Goal: Information Seeking & Learning: Get advice/opinions

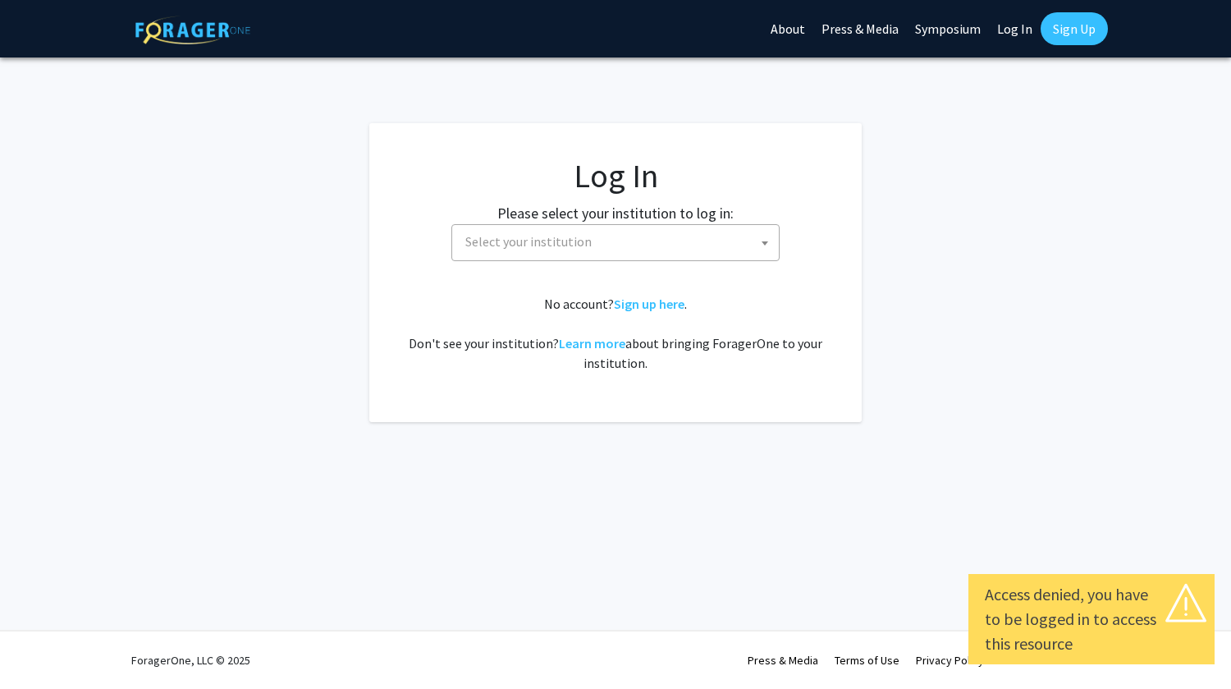
select select
click at [554, 239] on span "Select your institution" at bounding box center [528, 241] width 126 height 16
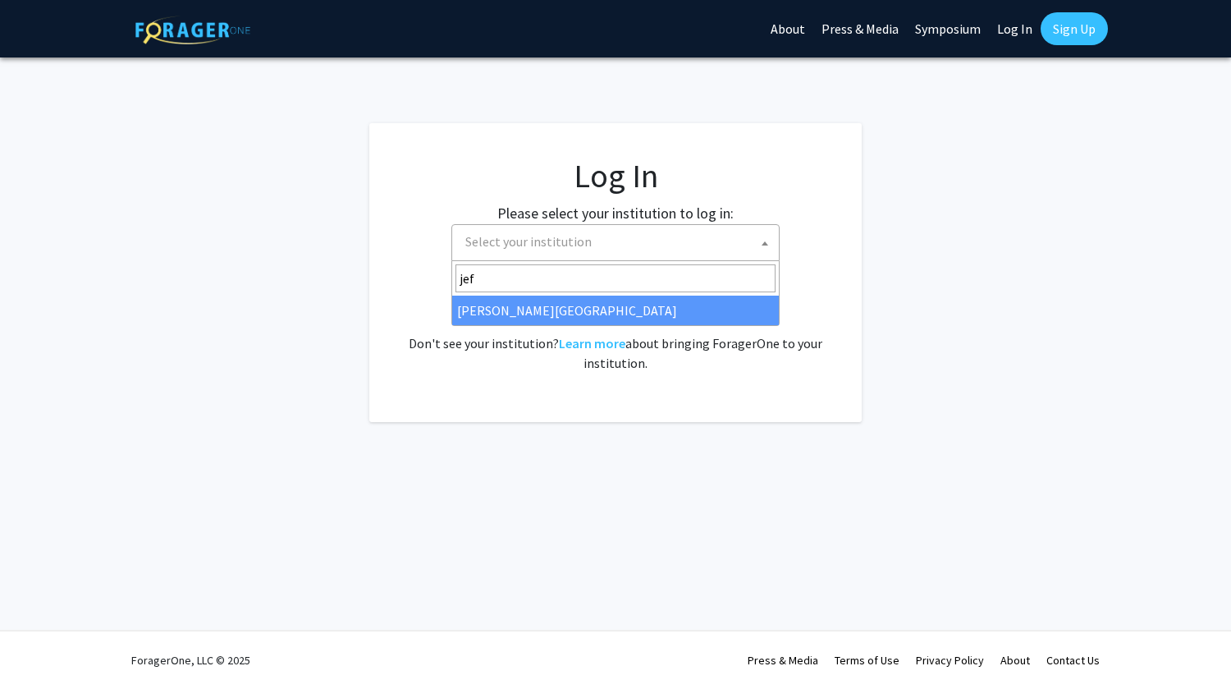
type input "jef"
select select "24"
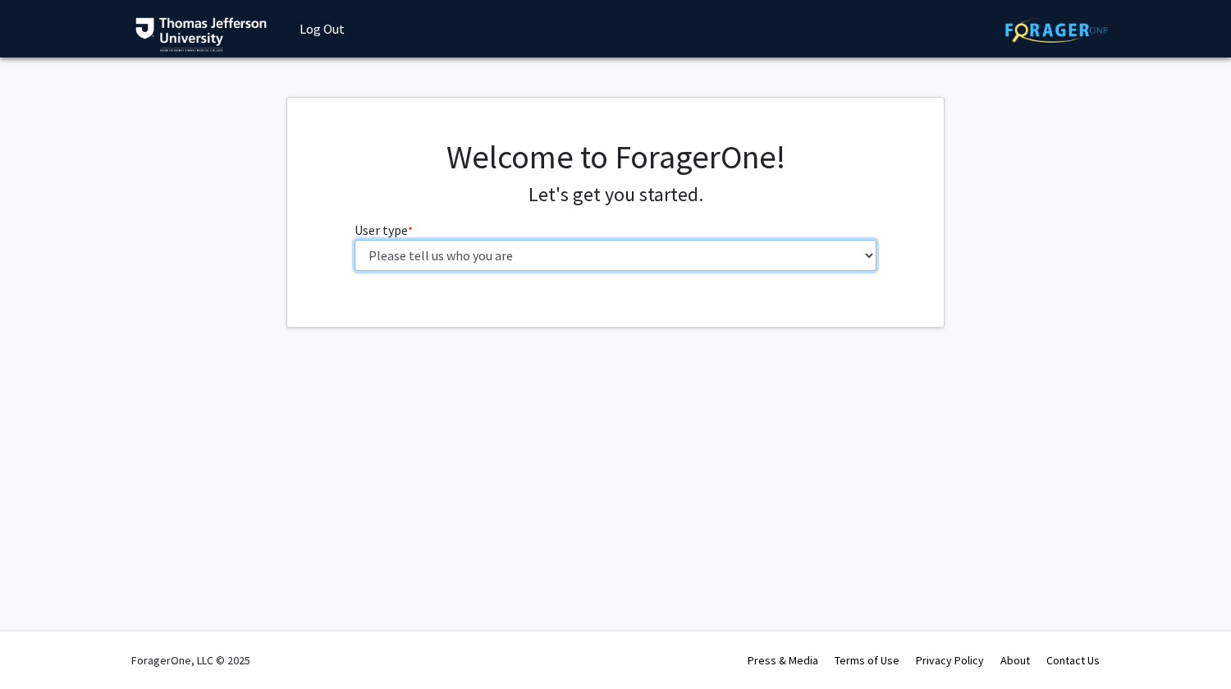
click at [500, 256] on select "Please tell us who you are Undergraduate Student Master's Student Doctoral Cand…" at bounding box center [616, 255] width 523 height 31
select select "3: doc"
click at [355, 240] on select "Please tell us who you are Undergraduate Student Master's Student Doctoral Cand…" at bounding box center [616, 255] width 523 height 31
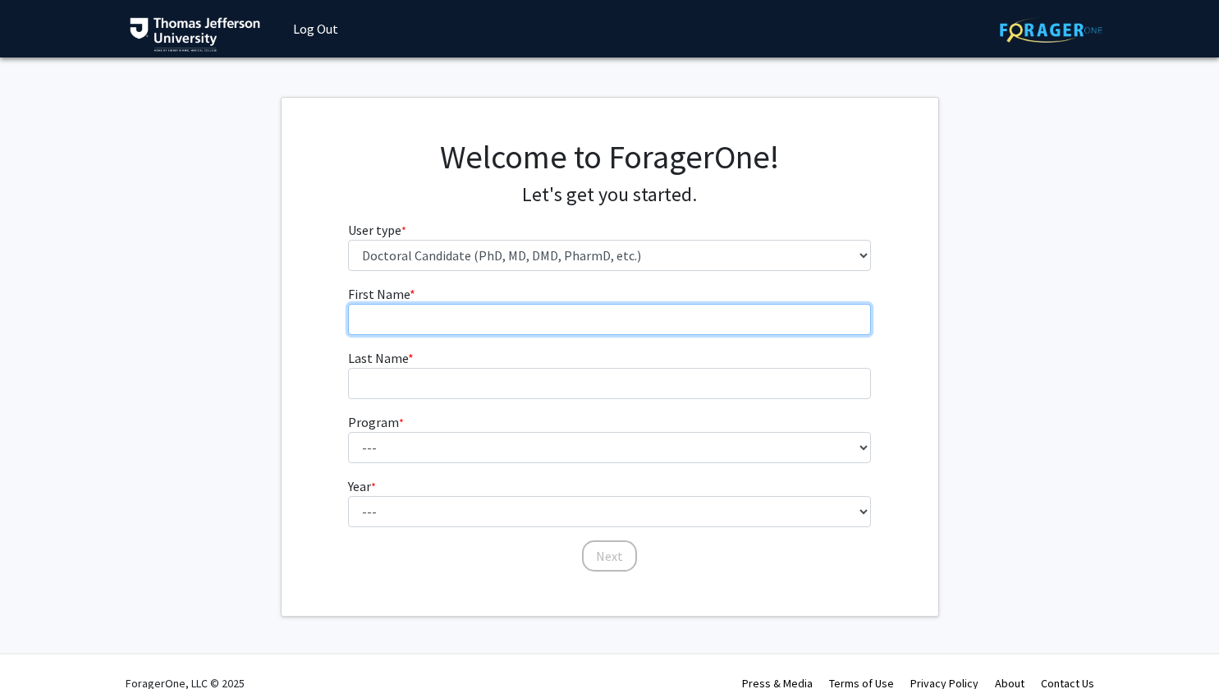
click at [469, 318] on input "First Name * required" at bounding box center [609, 319] width 523 height 31
type input "[PERSON_NAME]"
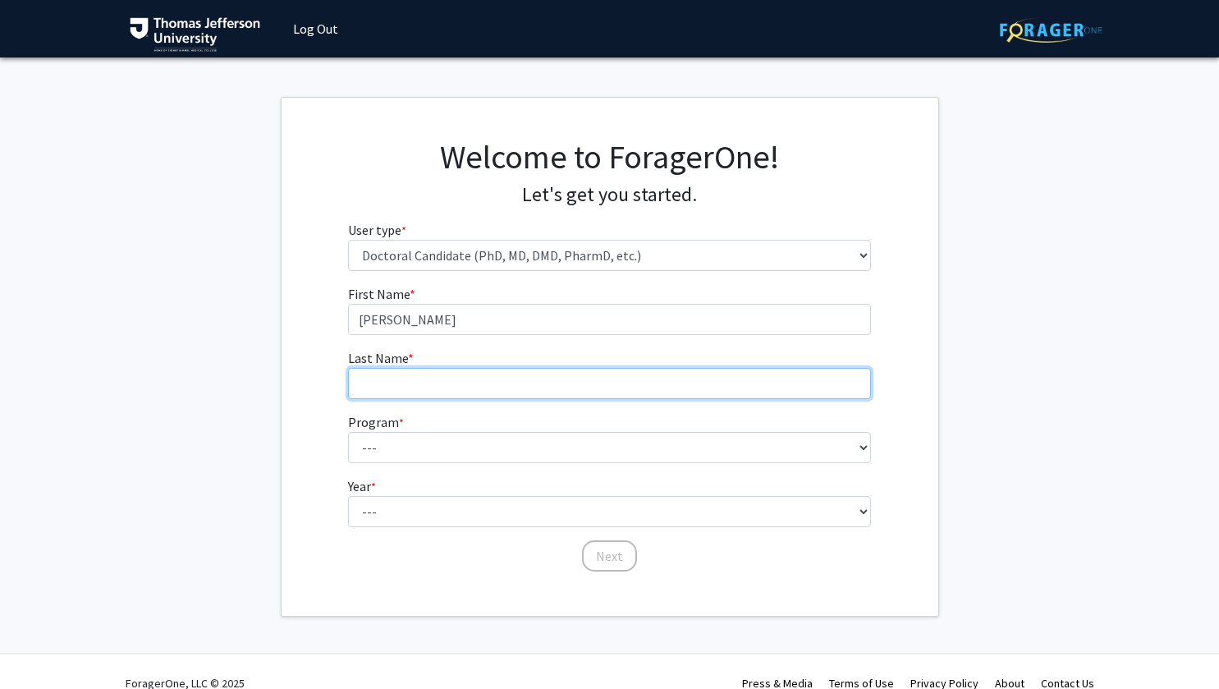
type input "Brown"
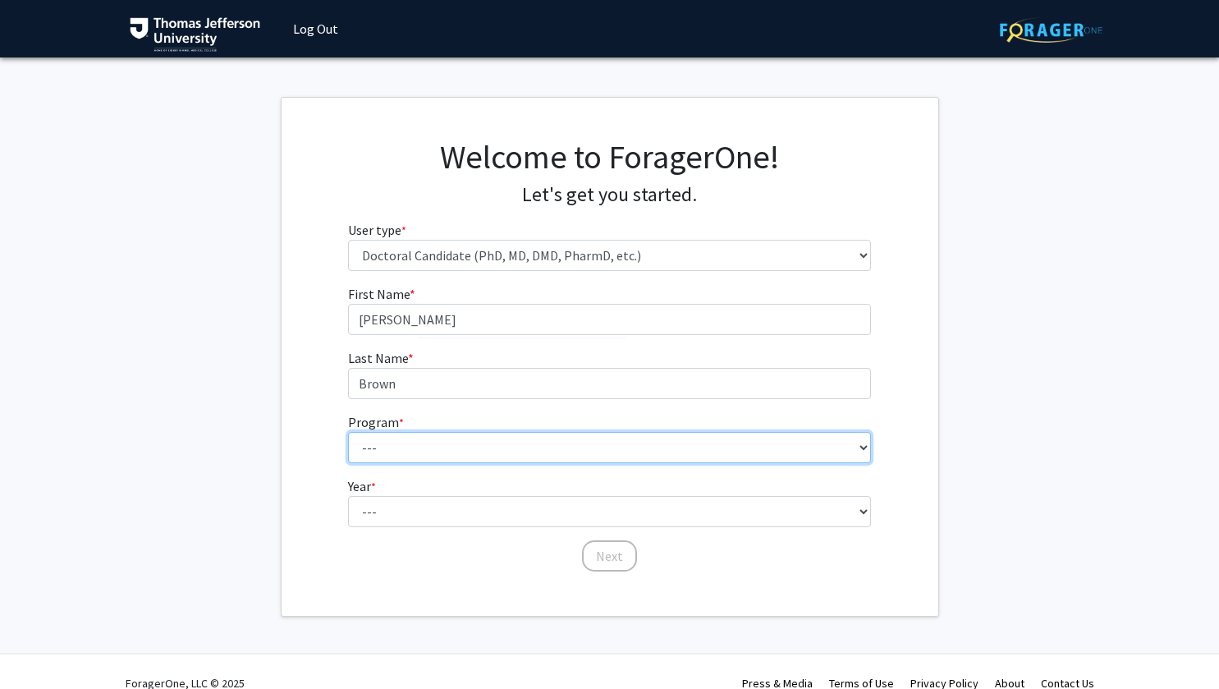
click at [415, 451] on select "--- Accelerated 3+3 BS in Health Sciences/Doctor of [MEDICAL_DATA] Accelerated …" at bounding box center [609, 447] width 523 height 31
select select "35: 815"
click at [348, 432] on select "--- Accelerated 3+3 BS in Health Sciences/Doctor of [MEDICAL_DATA] Accelerated …" at bounding box center [609, 447] width 523 height 31
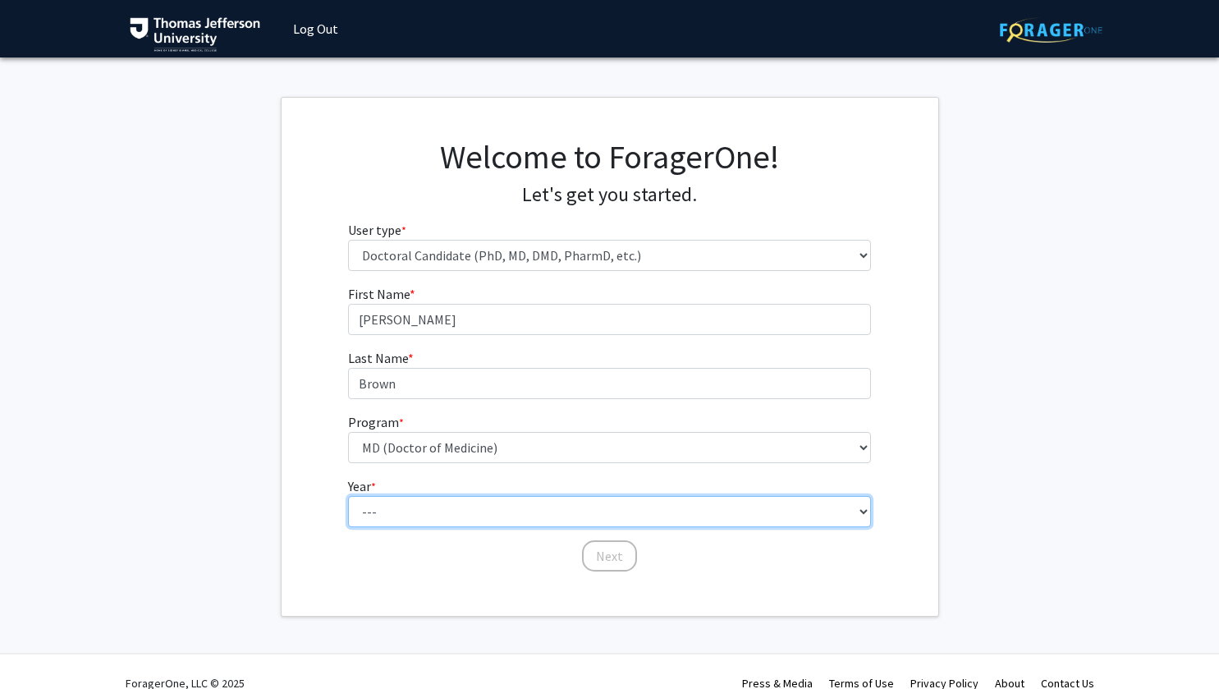
click at [404, 512] on select "--- First Year Second Year Third Year Fourth Year Fifth Year Sixth Year Seventh…" at bounding box center [609, 511] width 523 height 31
select select "1: first_year"
click at [348, 496] on select "--- First Year Second Year Third Year Fourth Year Fifth Year Sixth Year Seventh…" at bounding box center [609, 511] width 523 height 31
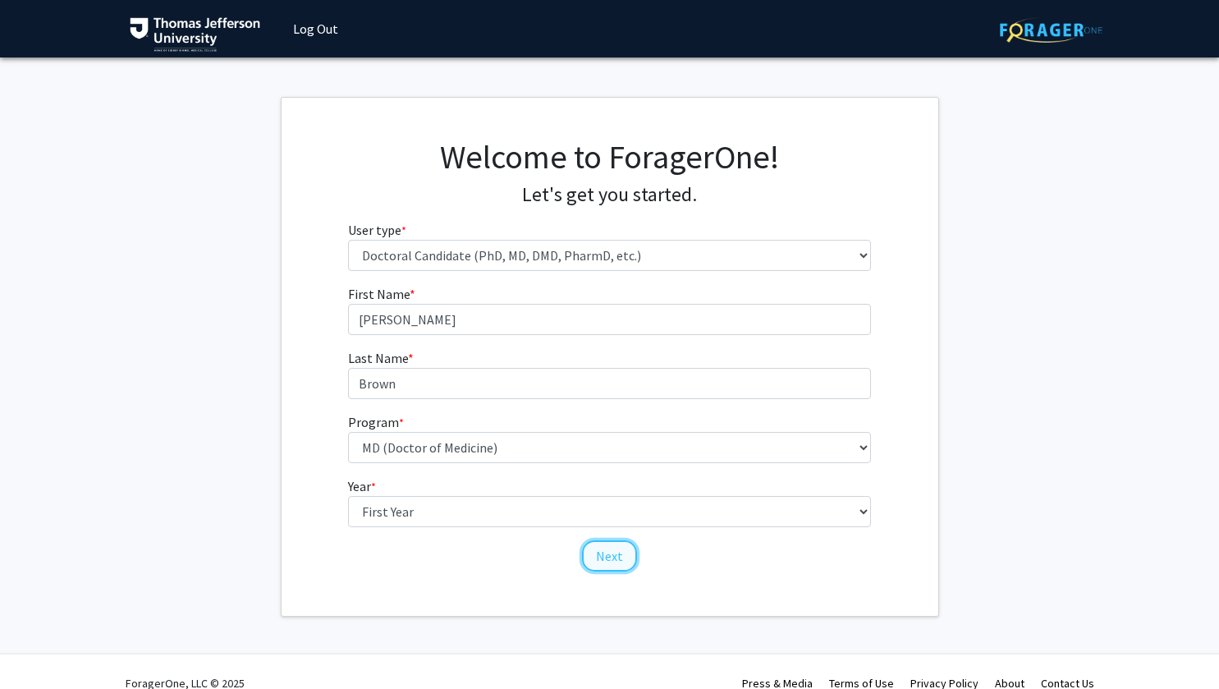
click at [609, 563] on button "Next" at bounding box center [609, 555] width 55 height 31
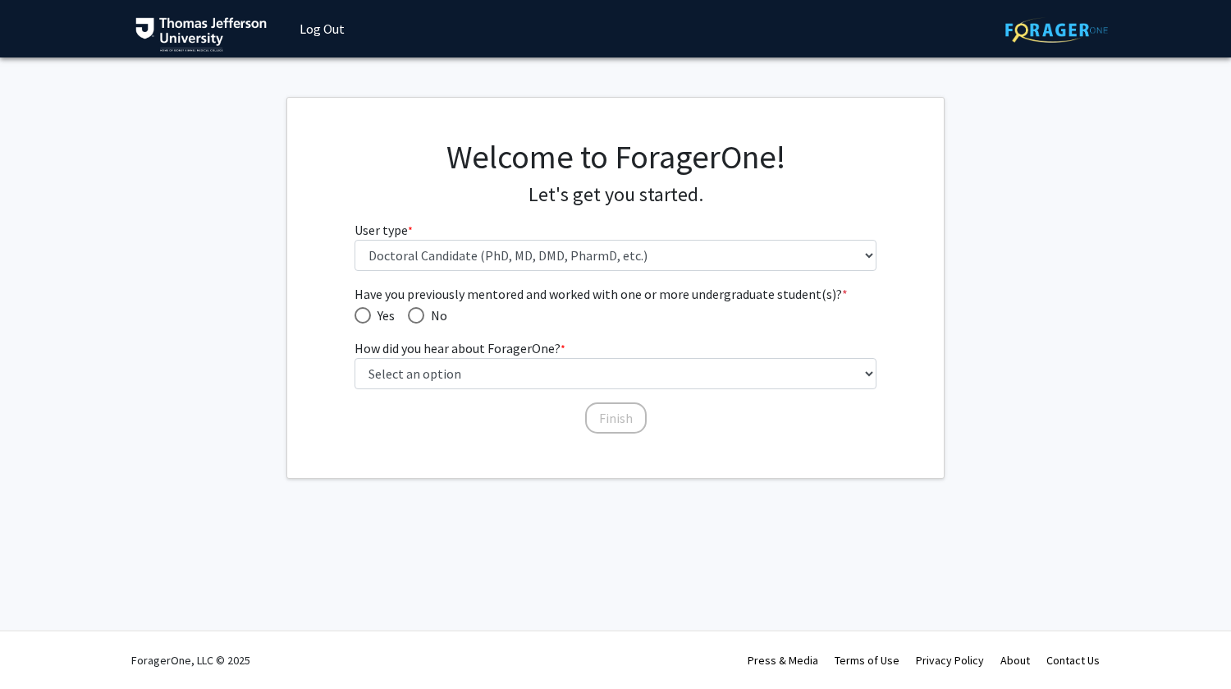
click at [430, 309] on span "No" at bounding box center [435, 315] width 23 height 20
click at [424, 309] on input "No" at bounding box center [416, 315] width 16 height 16
radio input "true"
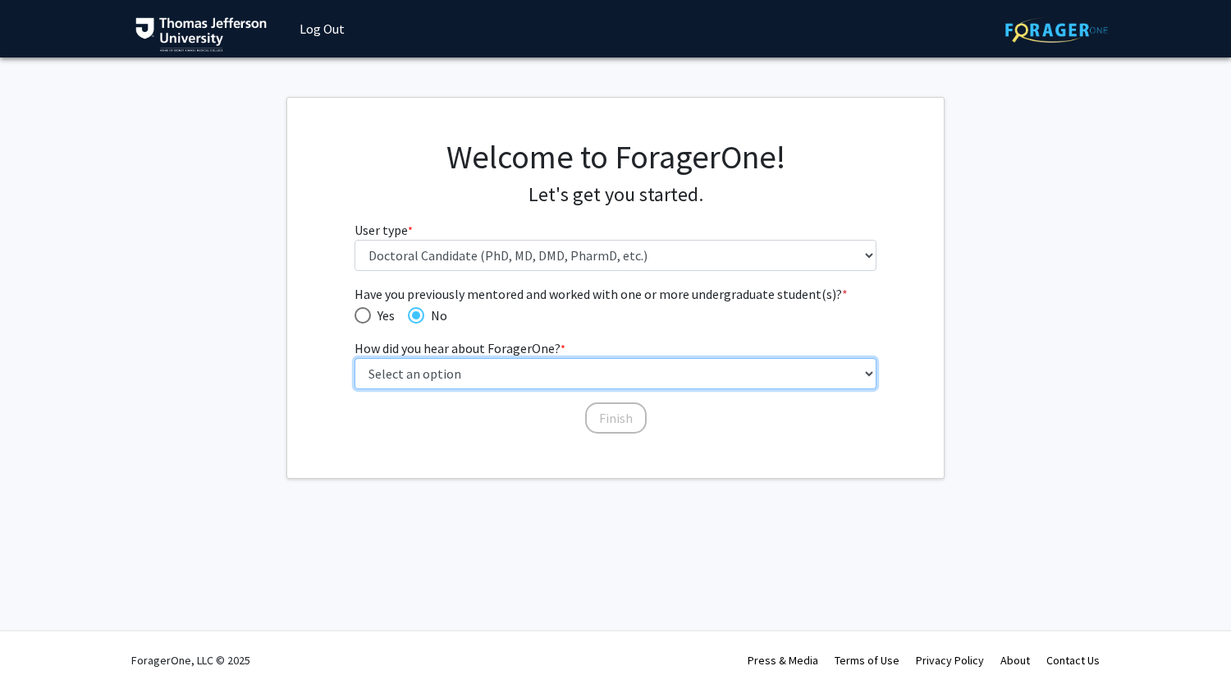
click at [437, 374] on select "Select an option Peer/student recommendation Faculty/staff recommendation Unive…" at bounding box center [616, 373] width 523 height 31
select select "5: other"
click at [355, 358] on select "Select an option Peer/student recommendation Faculty/staff recommendation Unive…" at bounding box center [616, 373] width 523 height 31
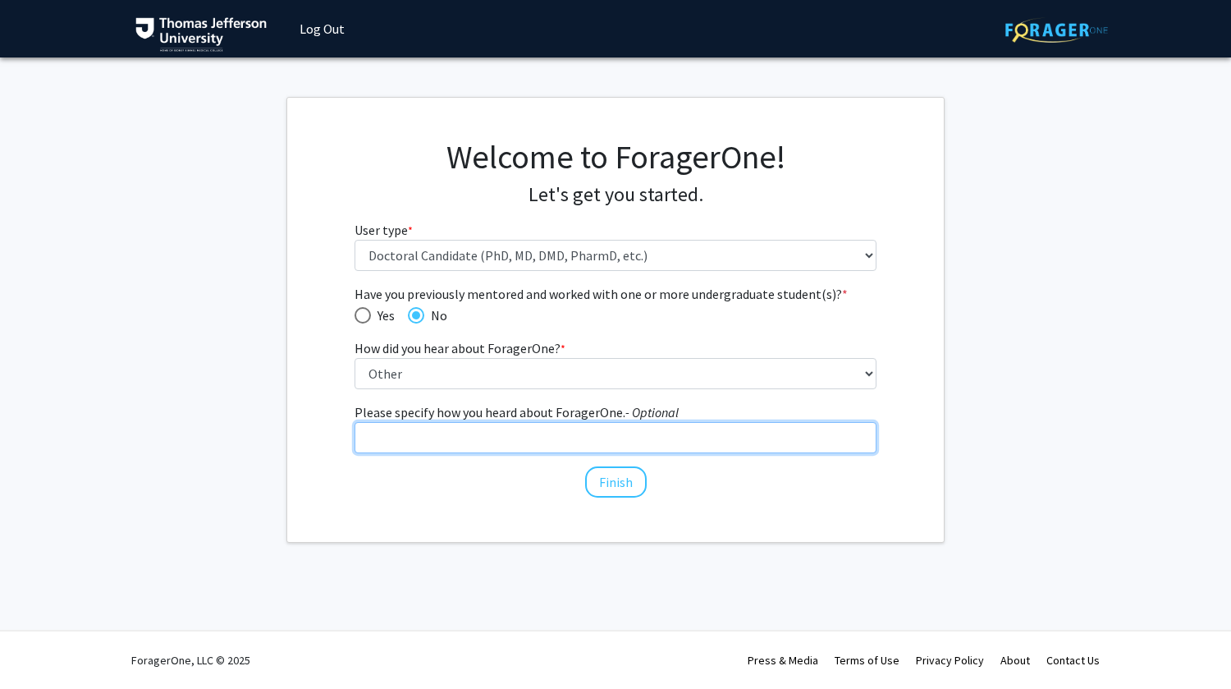
click at [463, 446] on input "Please specify how you heard about ForagerOne. - Optional" at bounding box center [616, 437] width 523 height 31
type input "C"
type input "Doctoral Class"
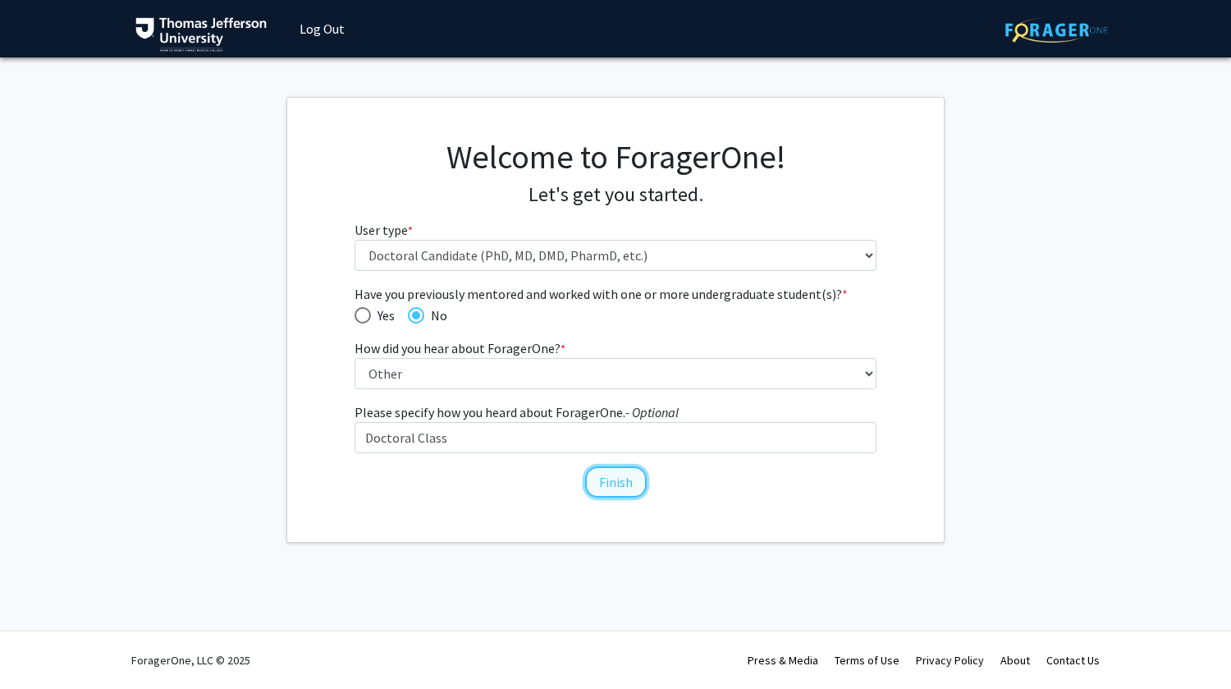
click at [614, 472] on button "Finish" at bounding box center [616, 481] width 62 height 31
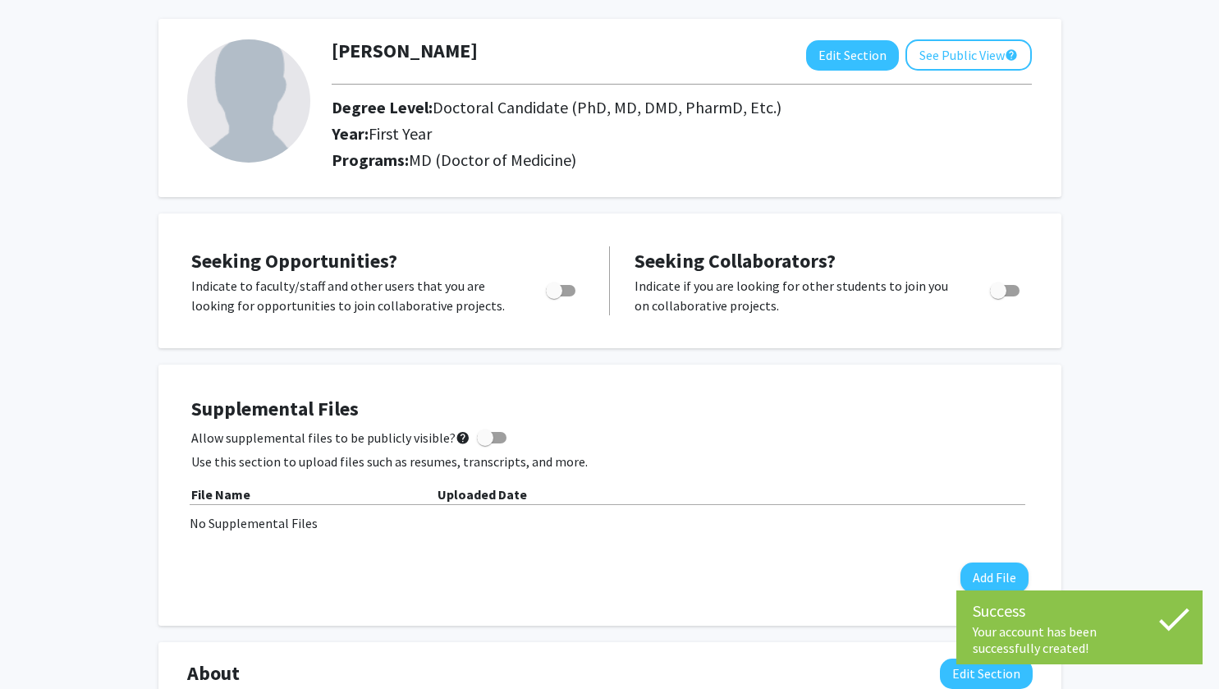
scroll to position [76, 0]
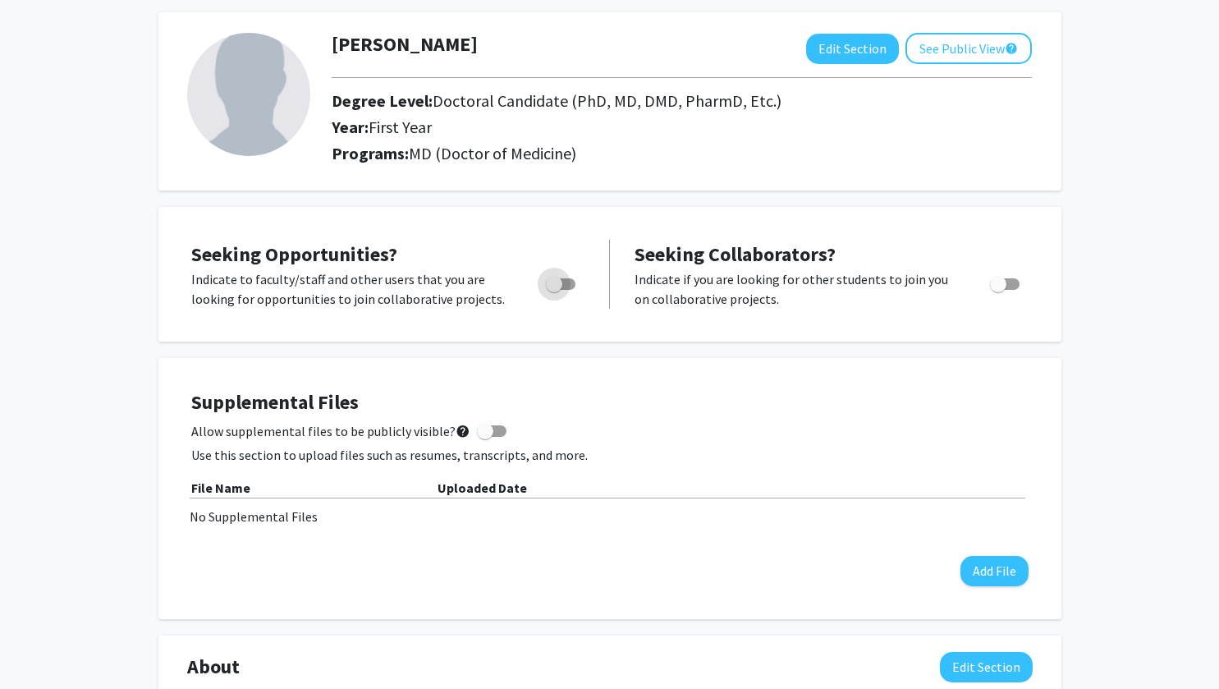
click at [555, 286] on span "Toggle" at bounding box center [554, 284] width 16 height 16
click at [554, 290] on input "Are you actively seeking opportunities?" at bounding box center [553, 290] width 1 height 1
checkbox input "true"
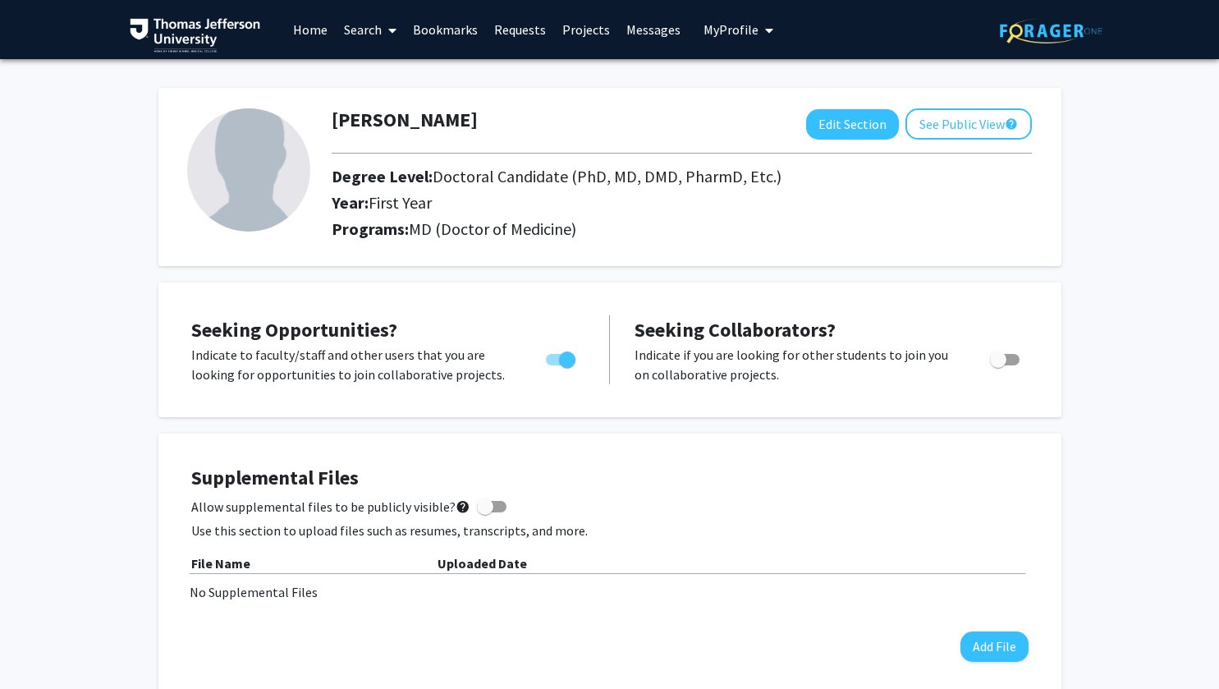
click at [383, 33] on span at bounding box center [389, 30] width 15 height 57
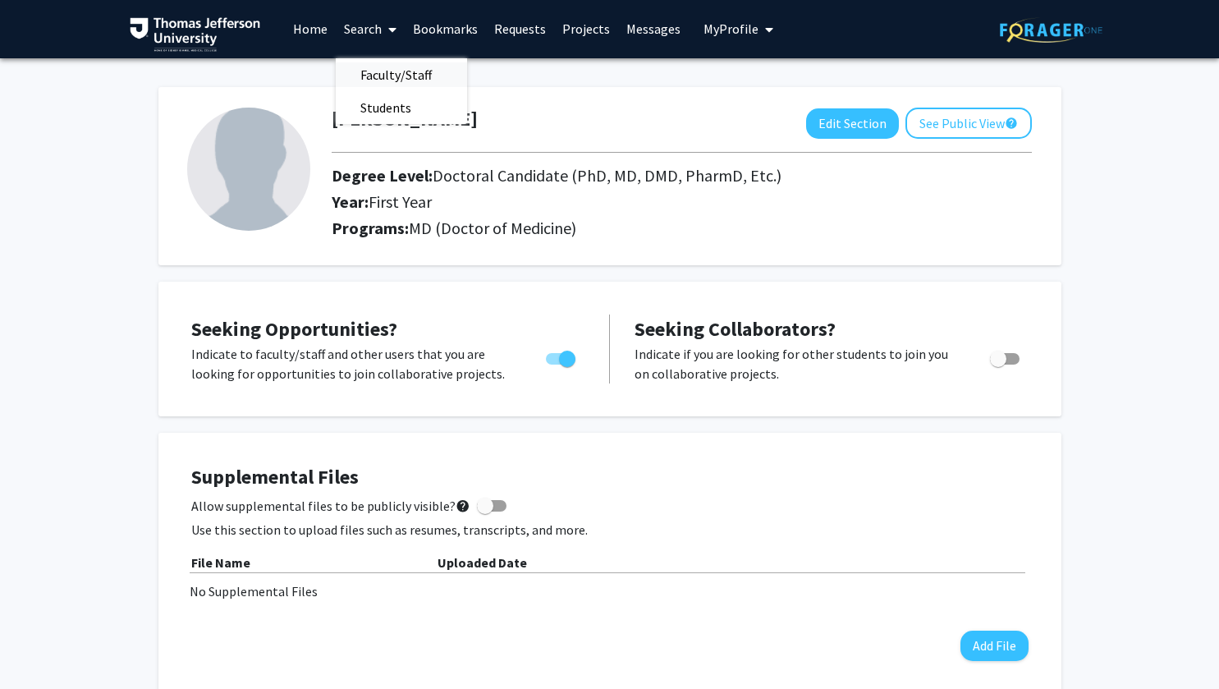
click at [387, 74] on span "Faculty/Staff" at bounding box center [396, 74] width 121 height 33
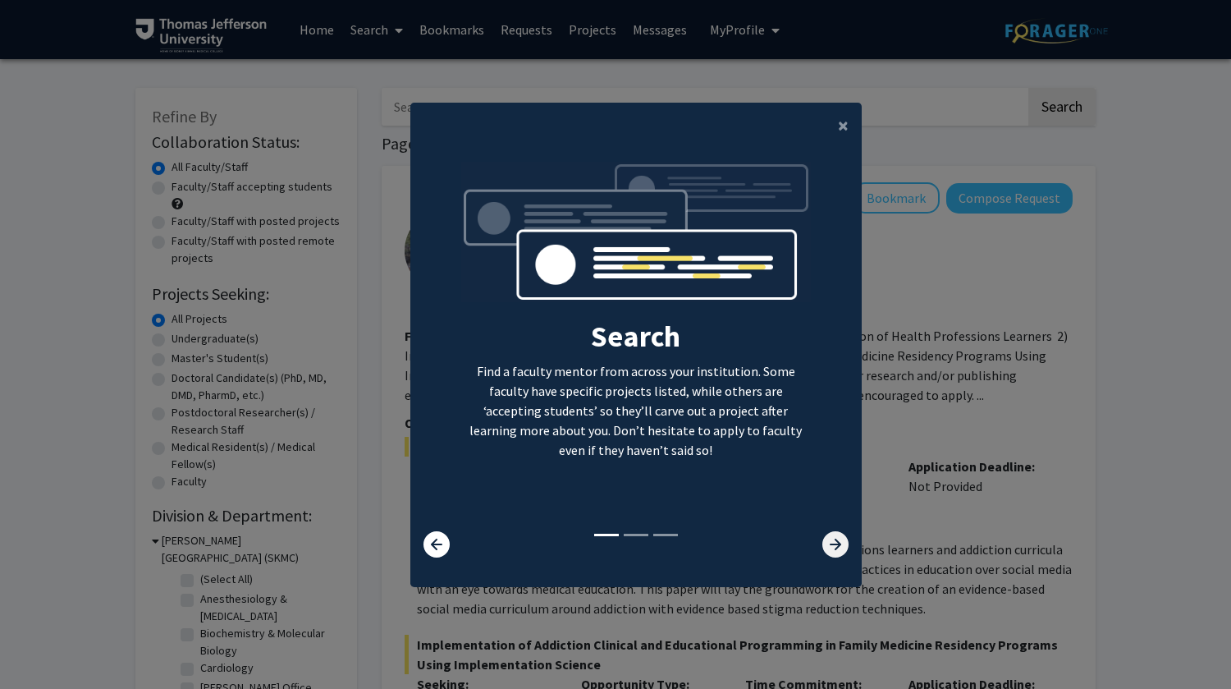
click at [827, 536] on icon at bounding box center [836, 544] width 26 height 26
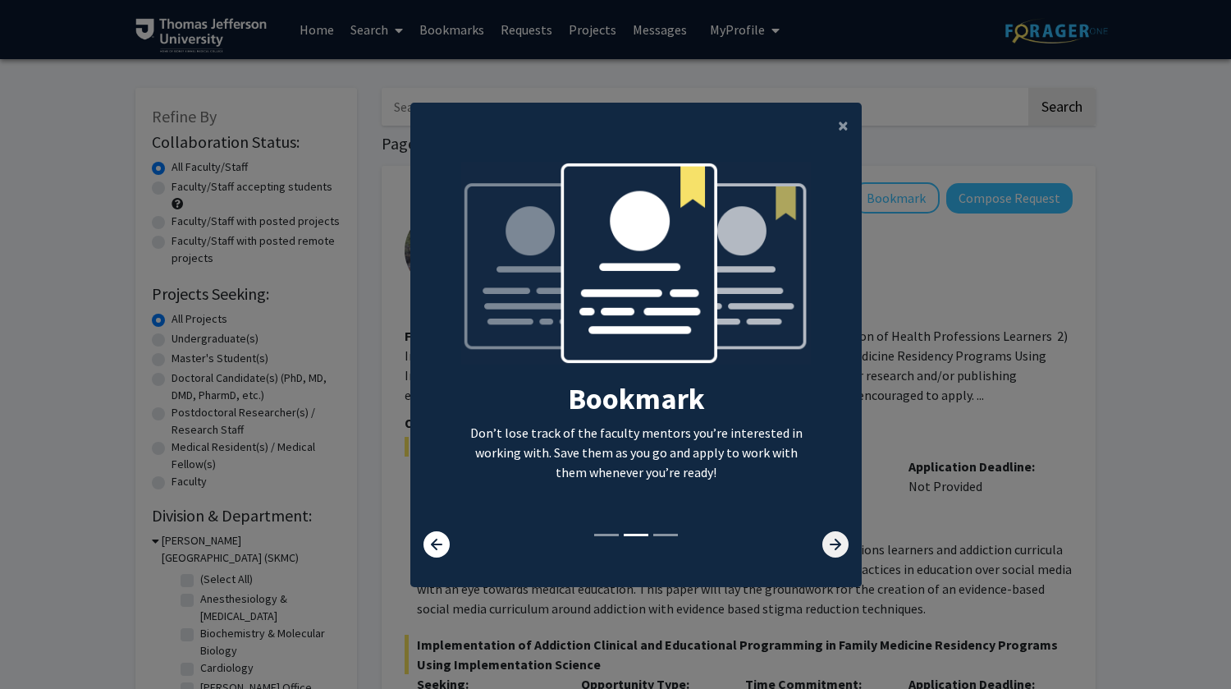
click at [827, 543] on icon at bounding box center [836, 544] width 26 height 26
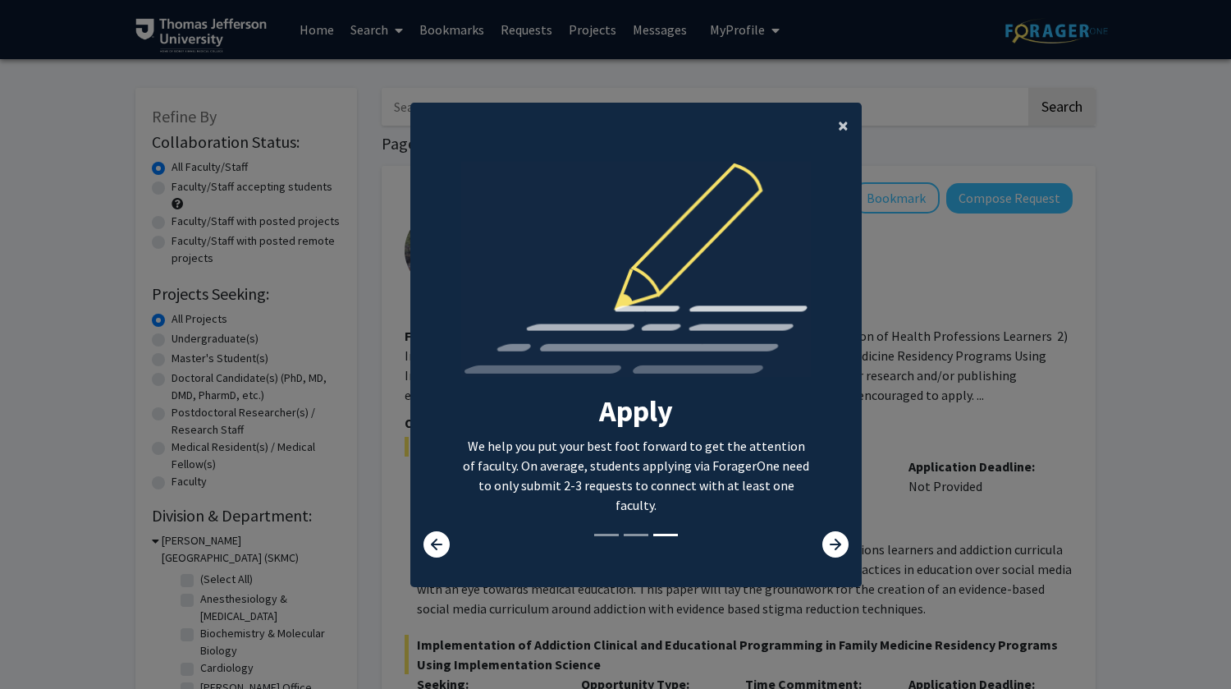
click at [838, 128] on span "×" at bounding box center [843, 124] width 11 height 25
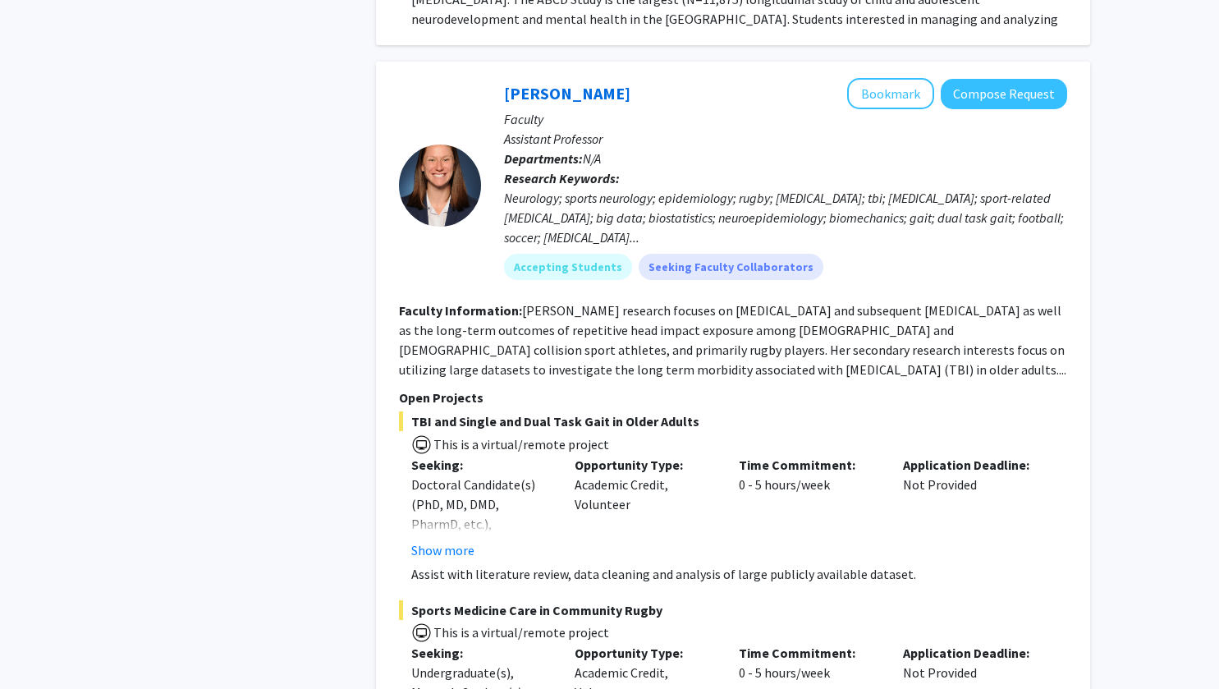
scroll to position [3133, 0]
click at [900, 77] on button "Bookmark" at bounding box center [890, 92] width 87 height 31
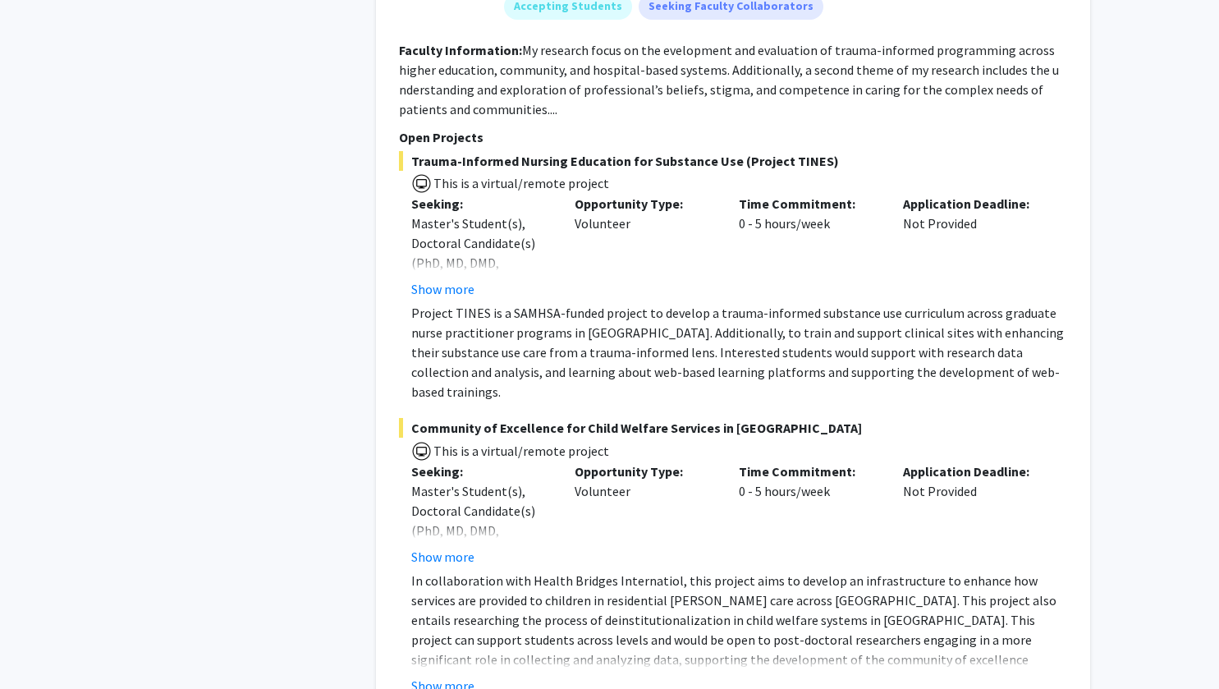
scroll to position [4470, 0]
click at [461, 675] on button "Show more" at bounding box center [442, 685] width 63 height 20
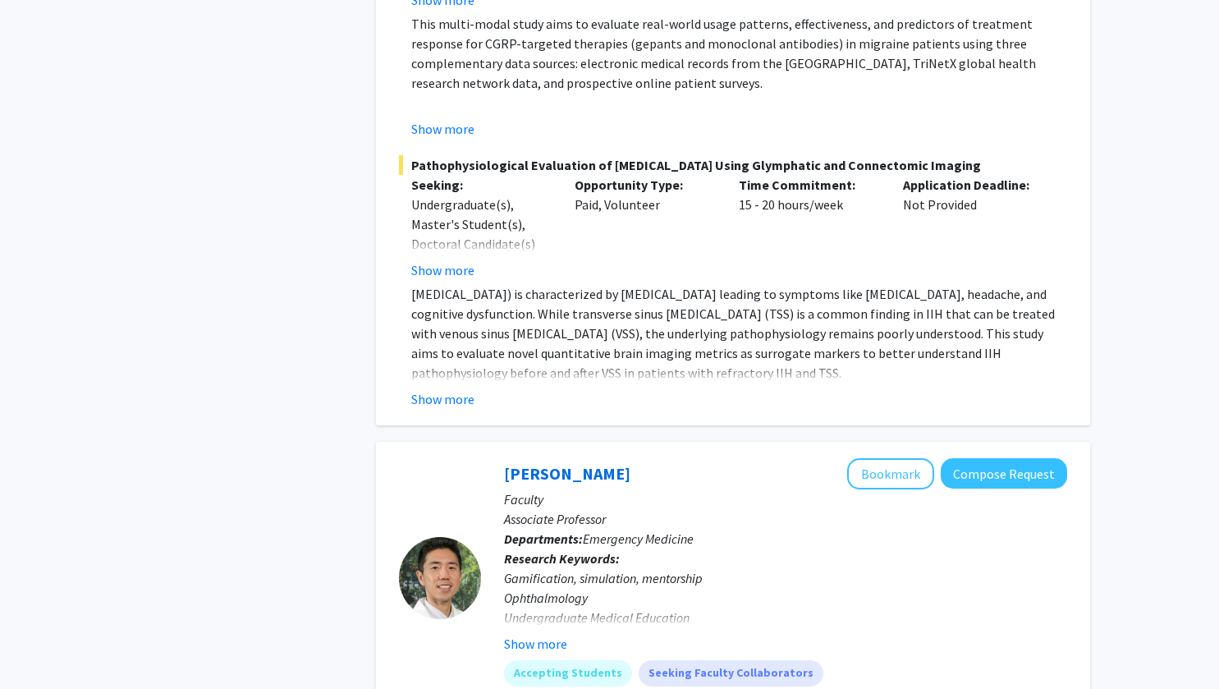
scroll to position [8318, 0]
click at [447, 388] on button "Show more" at bounding box center [442, 398] width 63 height 20
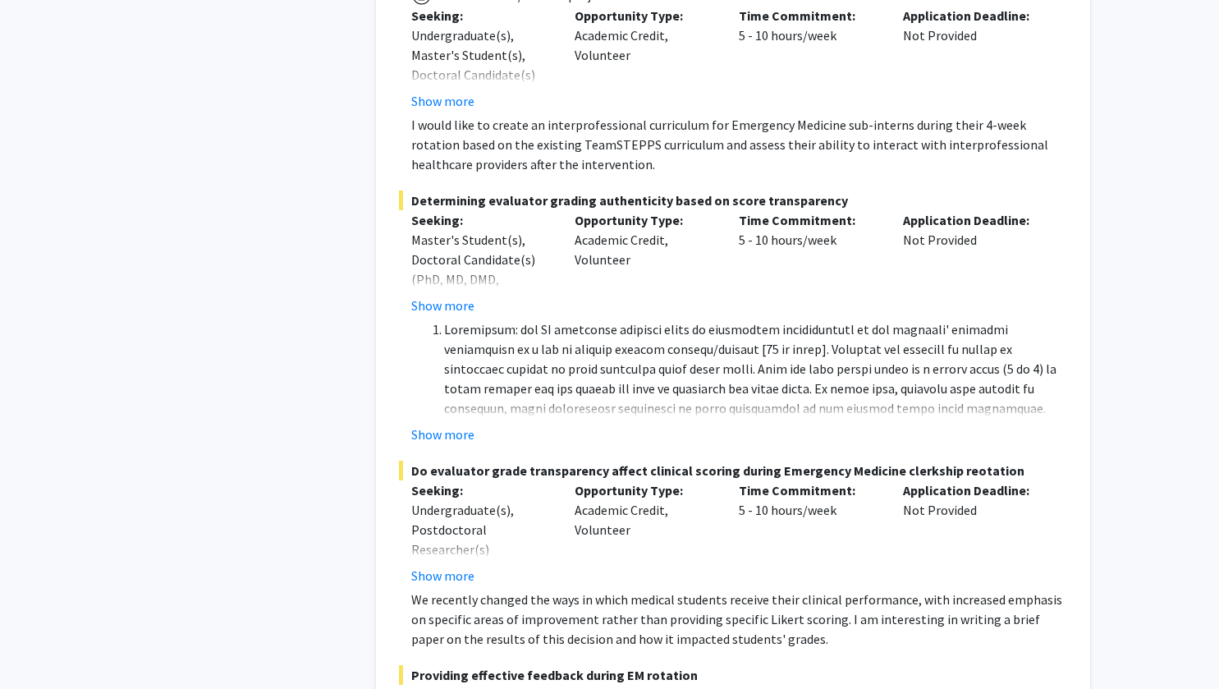
scroll to position [9810, 0]
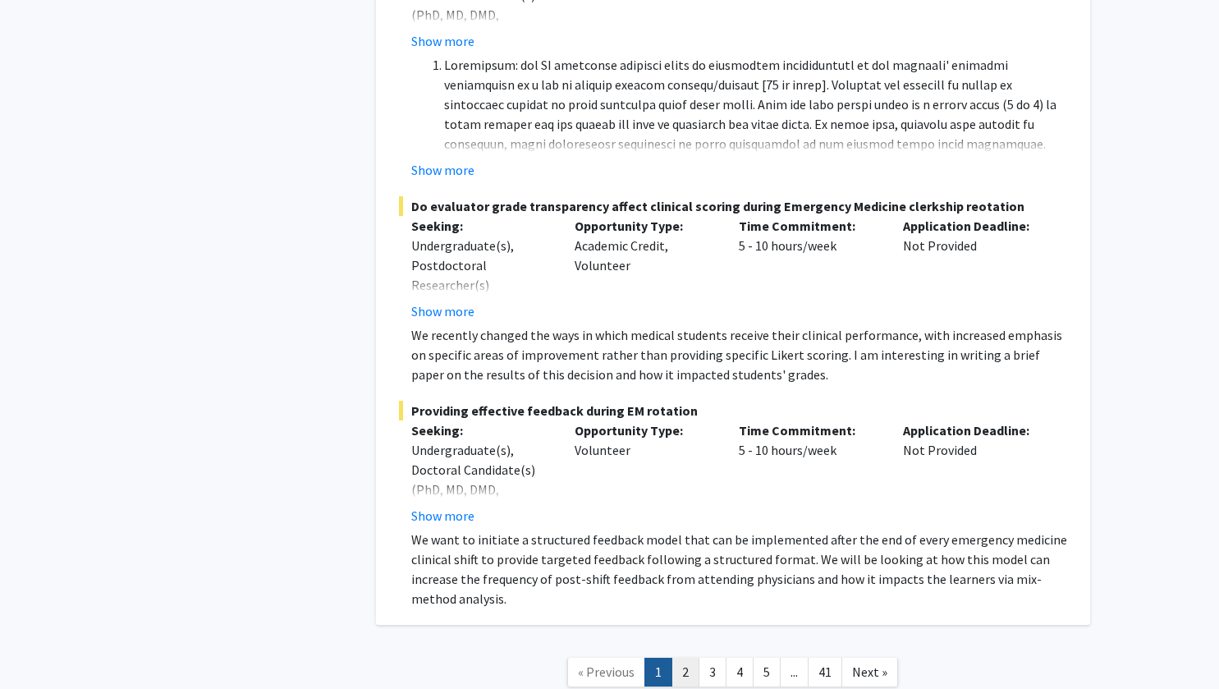
click at [680, 658] on link "2" at bounding box center [685, 672] width 28 height 29
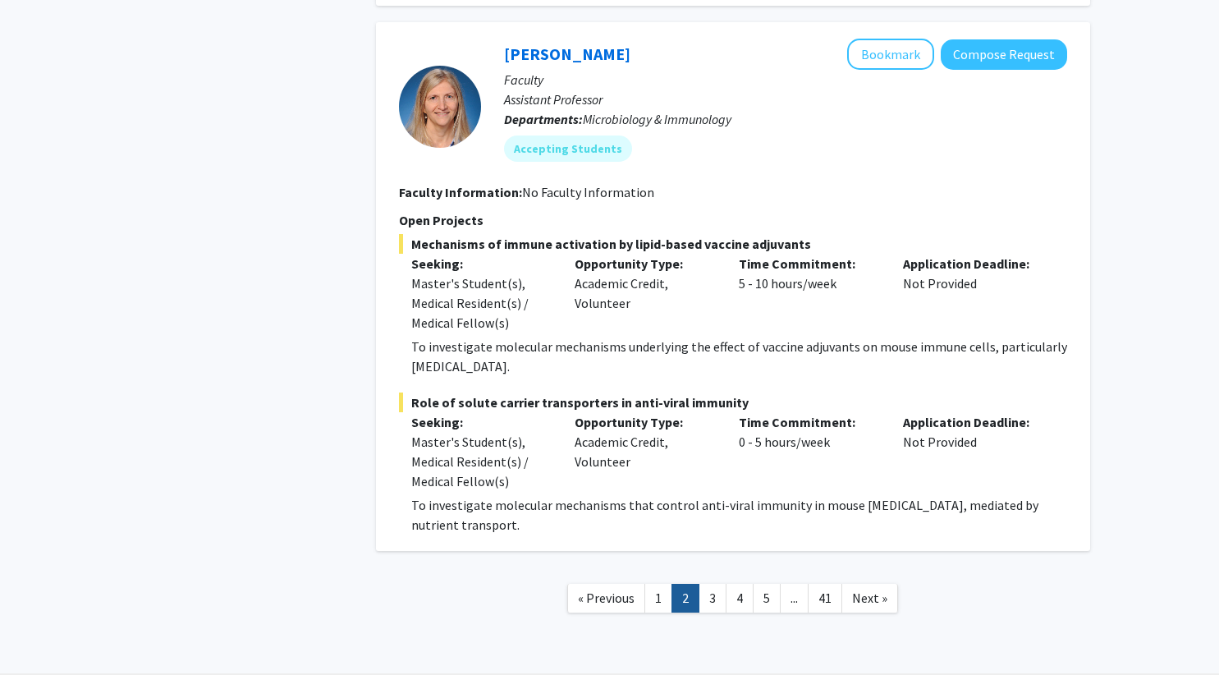
scroll to position [5865, 0]
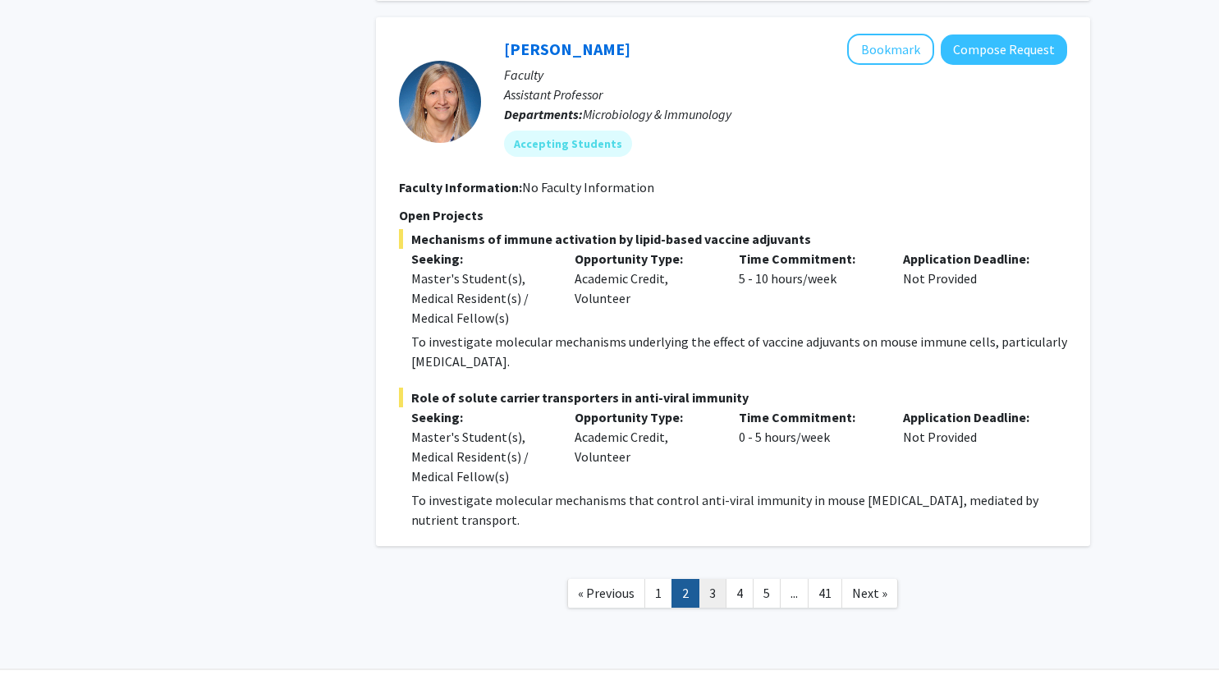
click at [718, 579] on link "3" at bounding box center [713, 593] width 28 height 29
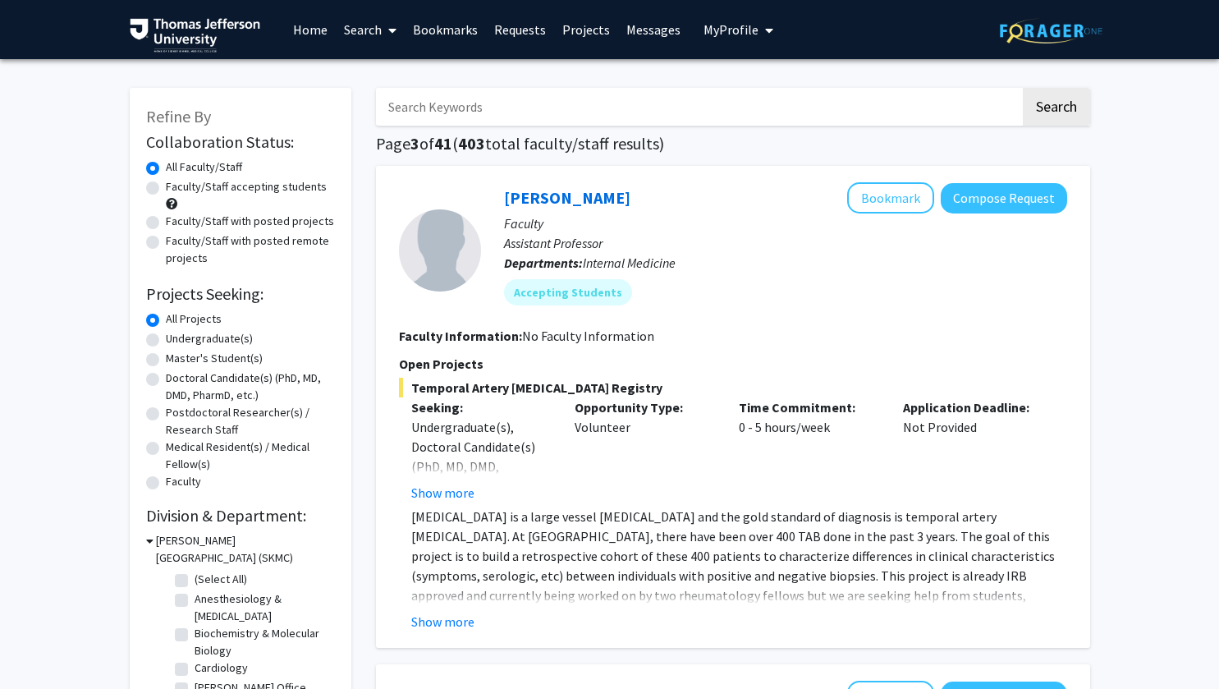
click at [606, 112] on input "Search Keywords" at bounding box center [698, 107] width 644 height 38
type input "u"
type input "surgery"
click at [1023, 88] on button "Search" at bounding box center [1056, 107] width 67 height 38
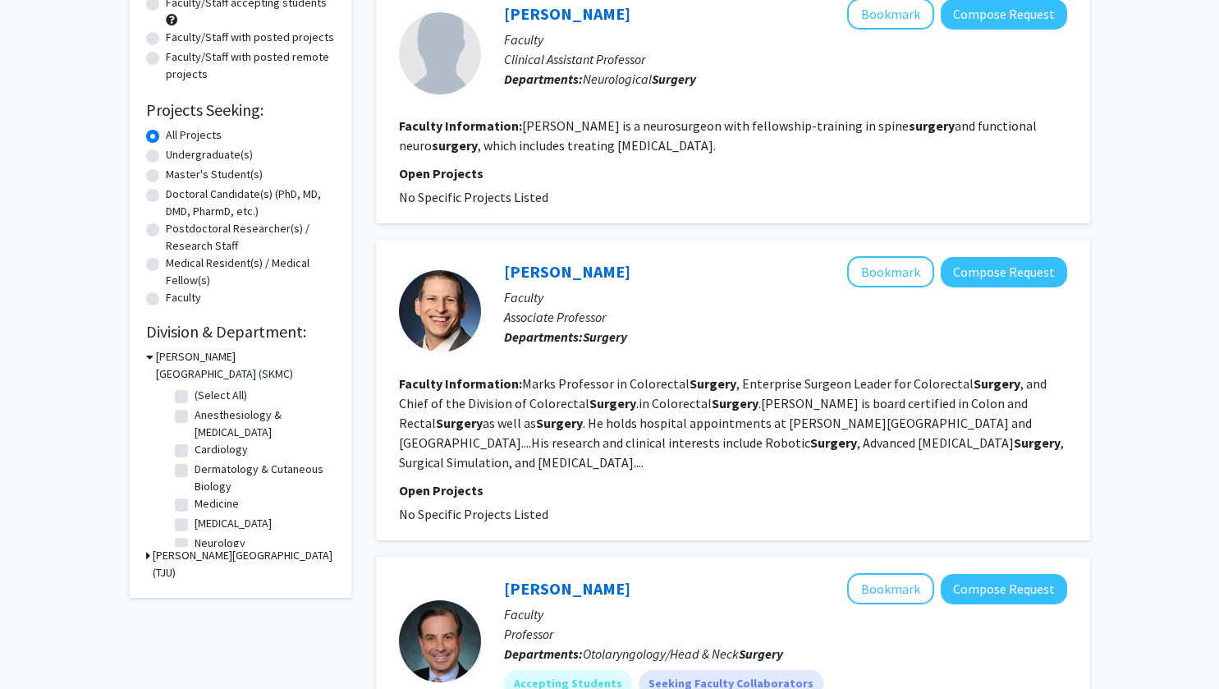
scroll to position [182, 0]
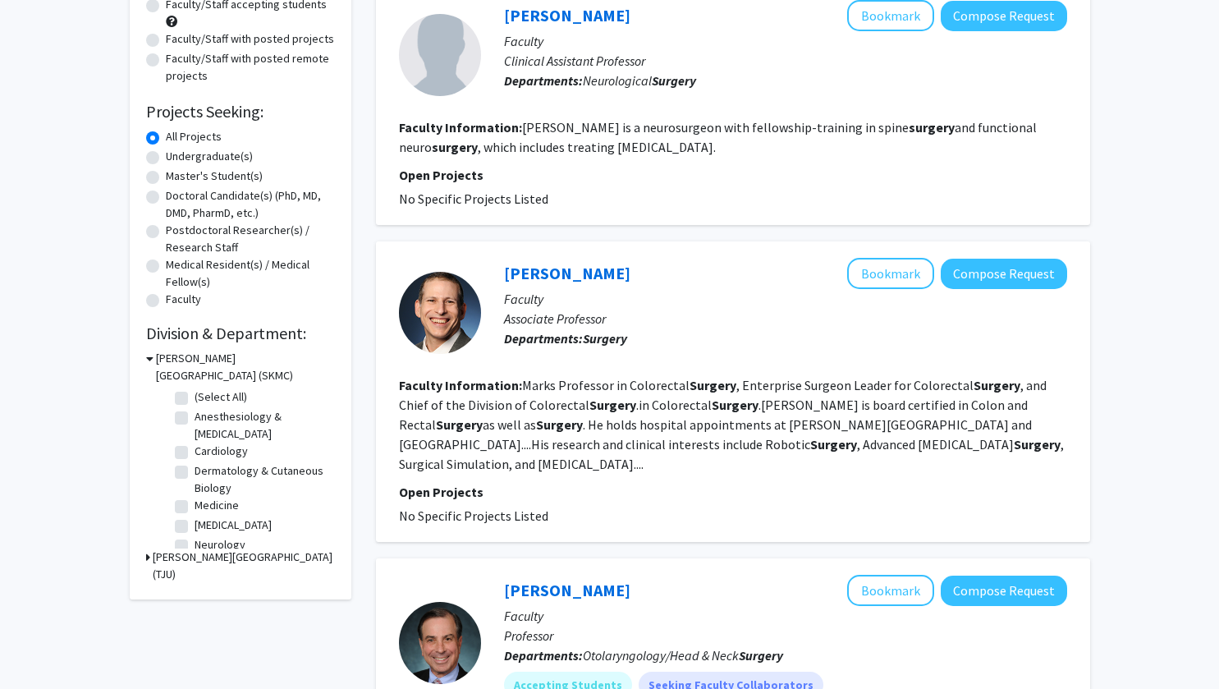
click at [166, 196] on label "Doctoral Candidate(s) (PhD, MD, DMD, PharmD, etc.)" at bounding box center [250, 204] width 169 height 34
click at [166, 196] on input "Doctoral Candidate(s) (PhD, MD, DMD, PharmD, etc.)" at bounding box center [171, 192] width 11 height 11
radio input "true"
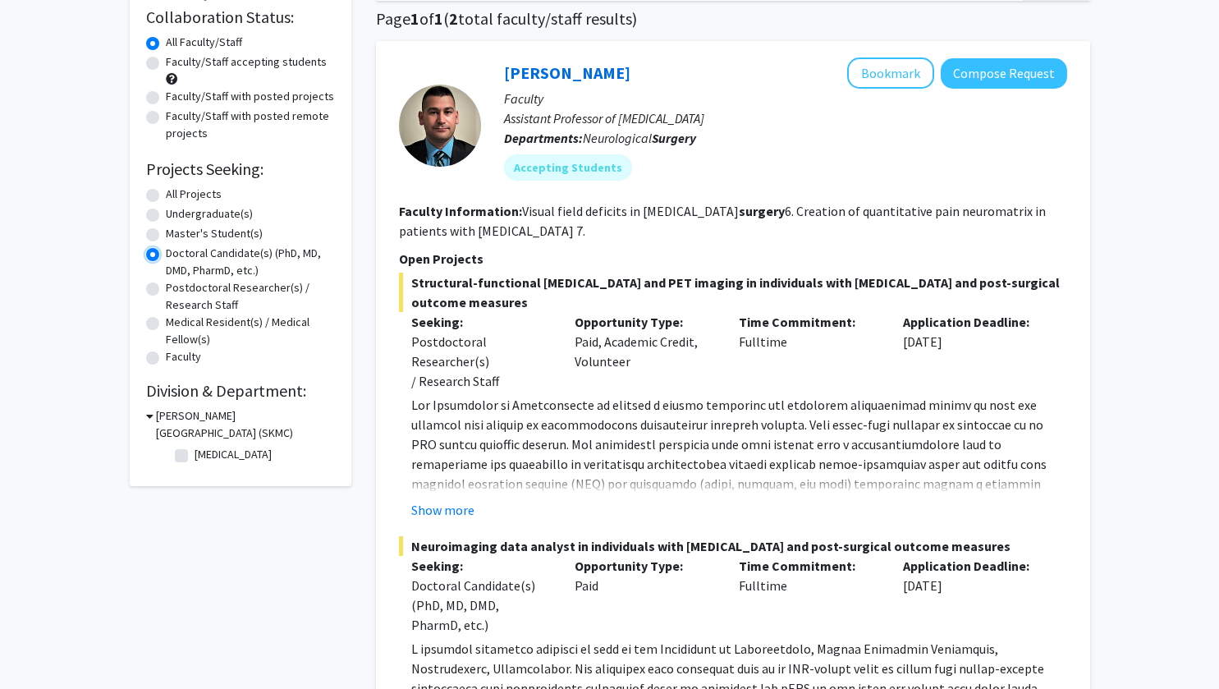
scroll to position [135, 0]
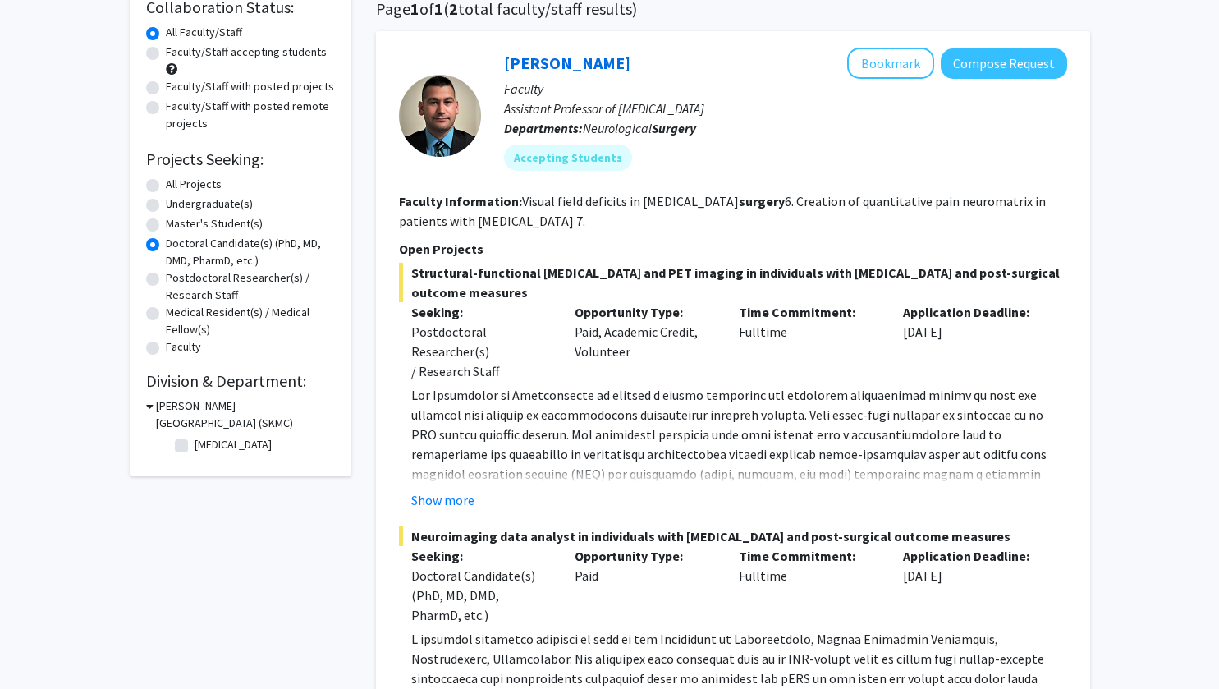
click at [246, 53] on label "Faculty/Staff accepting students" at bounding box center [246, 52] width 161 height 17
click at [176, 53] on input "Faculty/Staff accepting students" at bounding box center [171, 49] width 11 height 11
radio input "true"
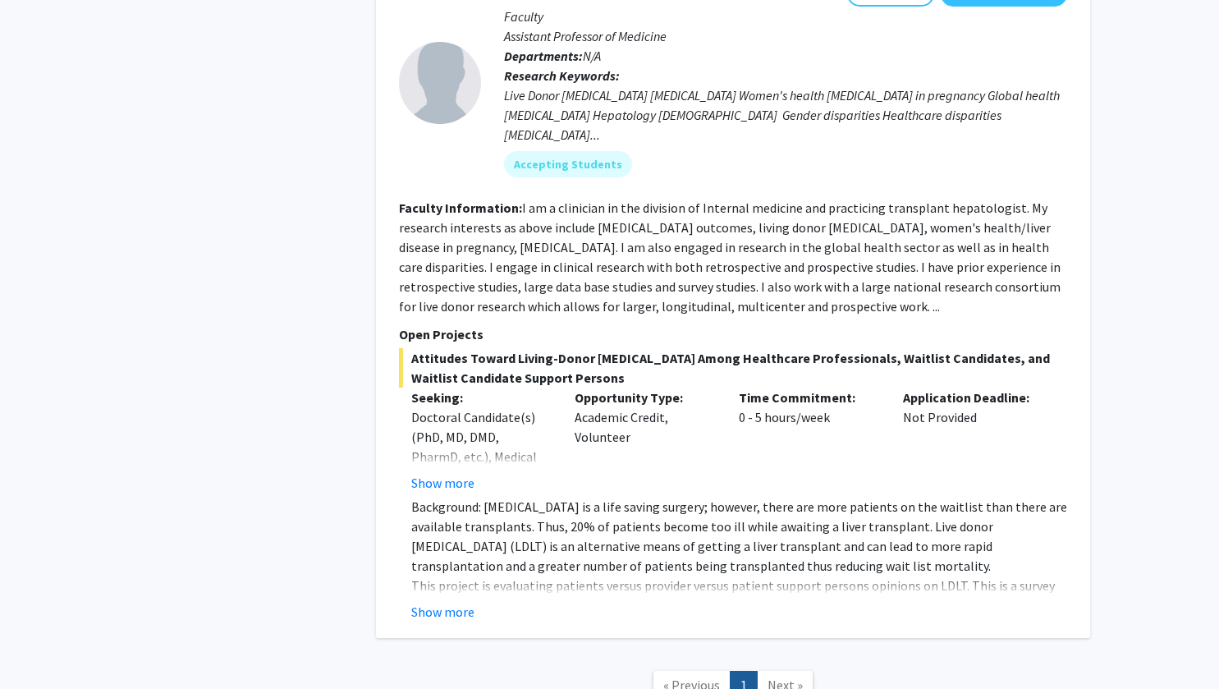
scroll to position [1534, 0]
click at [438, 603] on button "Show more" at bounding box center [442, 613] width 63 height 20
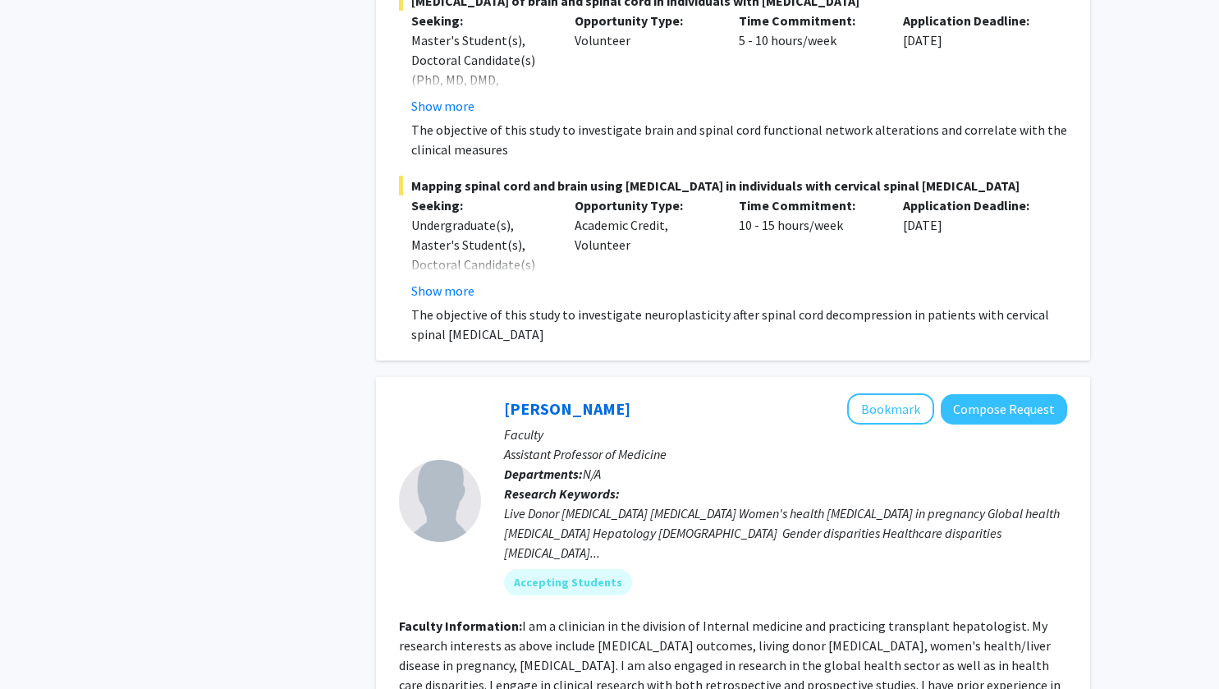
scroll to position [1117, 0]
click at [431, 294] on button "Show more" at bounding box center [442, 292] width 63 height 20
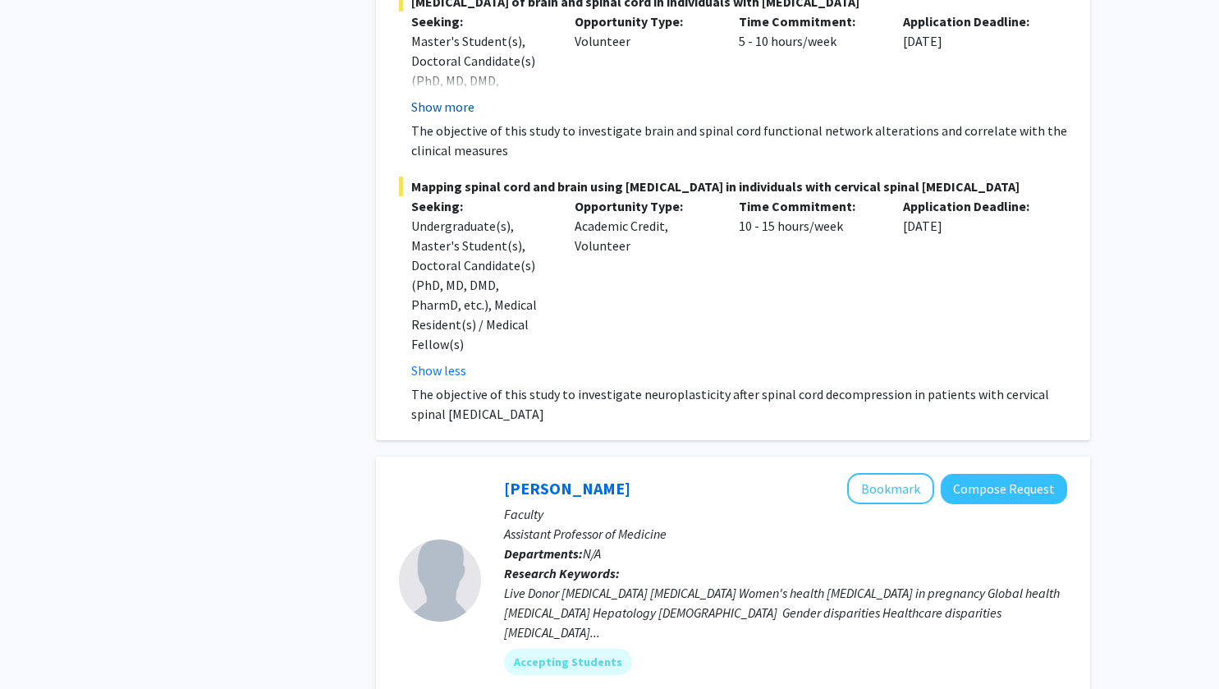
click at [430, 112] on button "Show more" at bounding box center [442, 107] width 63 height 20
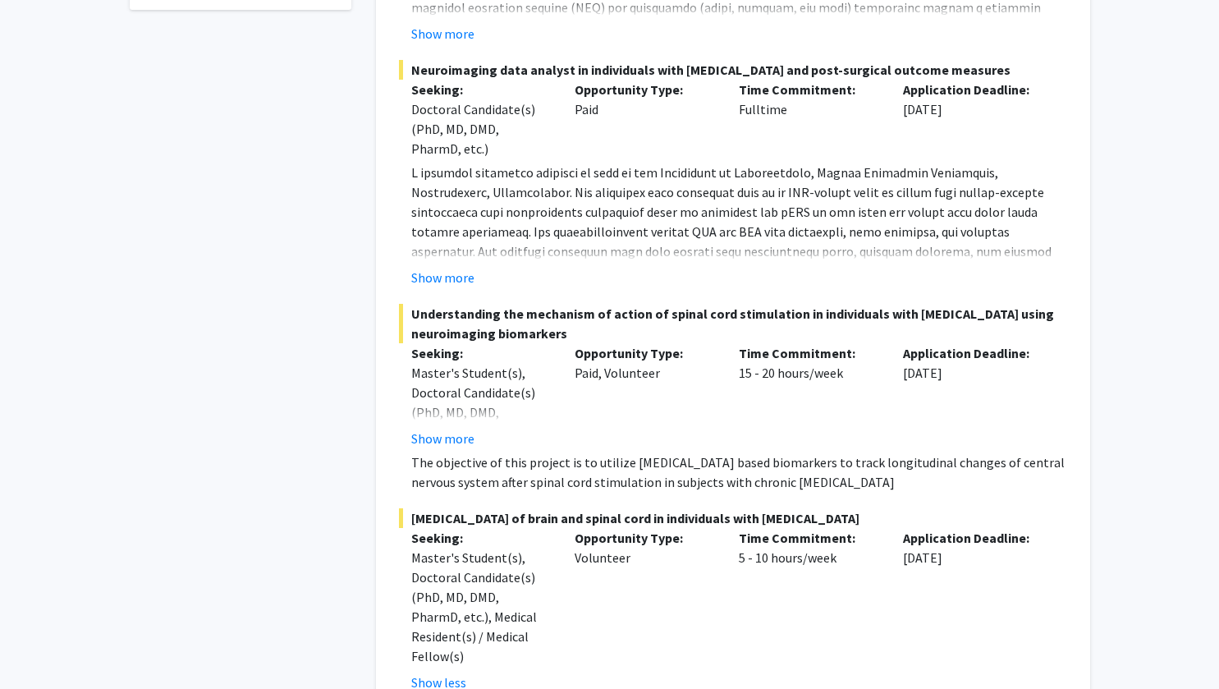
scroll to position [812, 0]
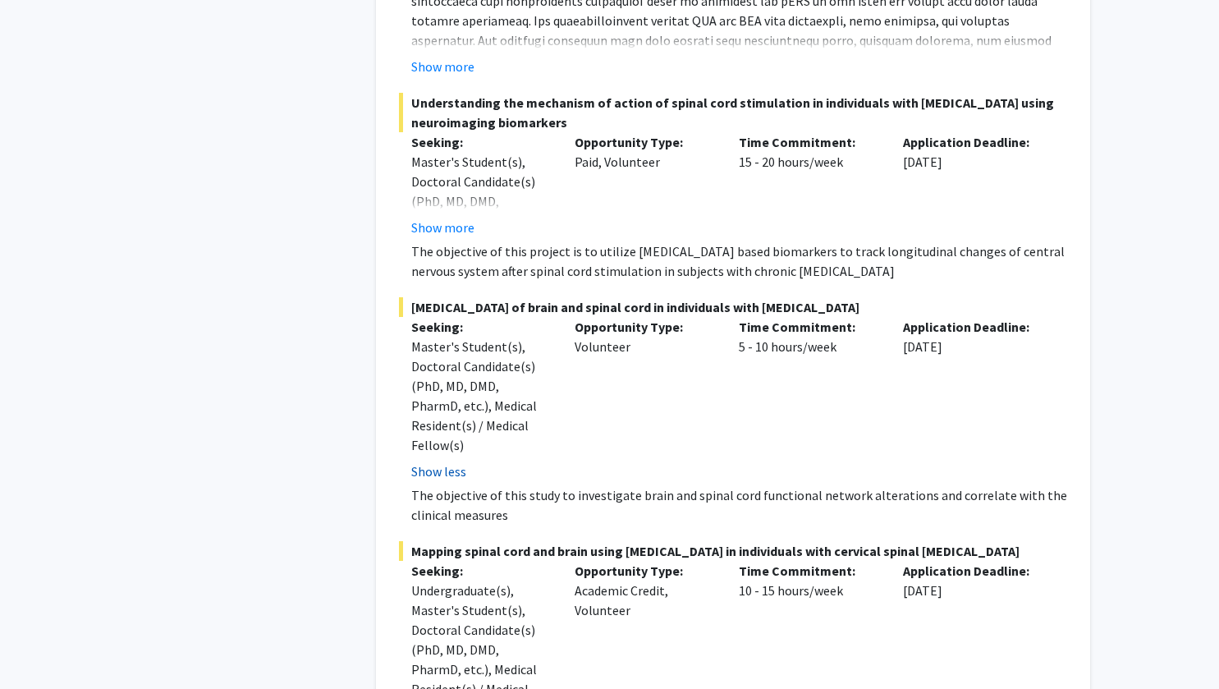
click at [434, 461] on button "Show less" at bounding box center [438, 471] width 55 height 20
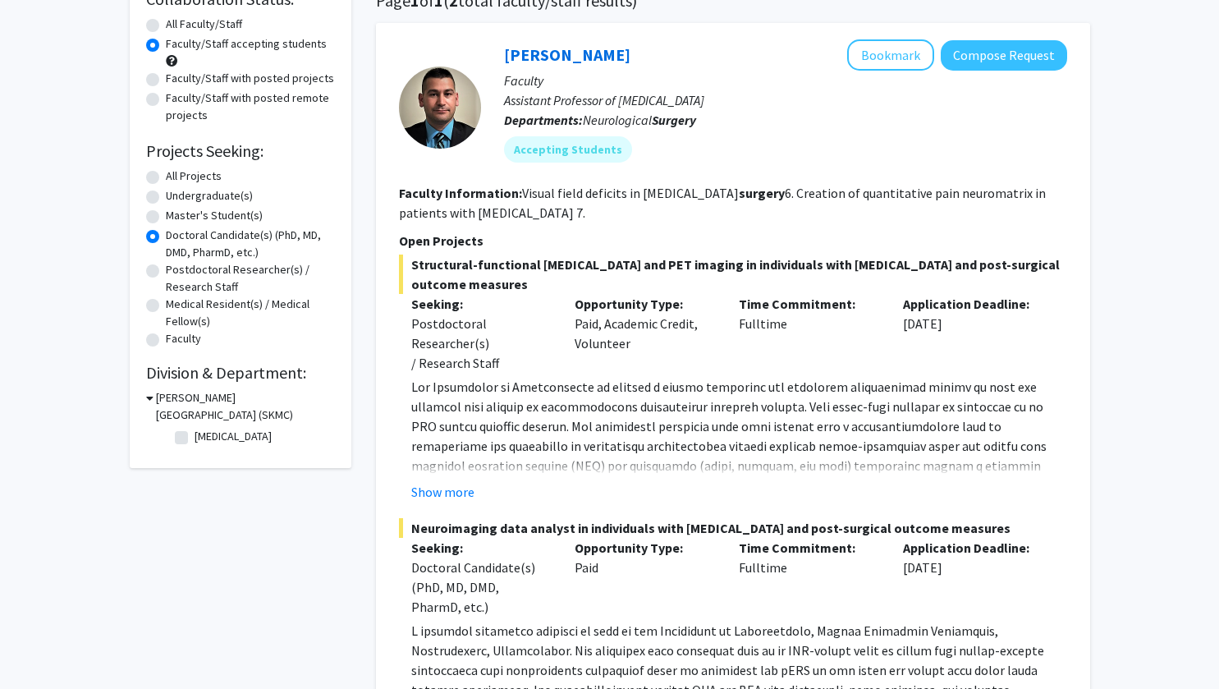
scroll to position [124, 0]
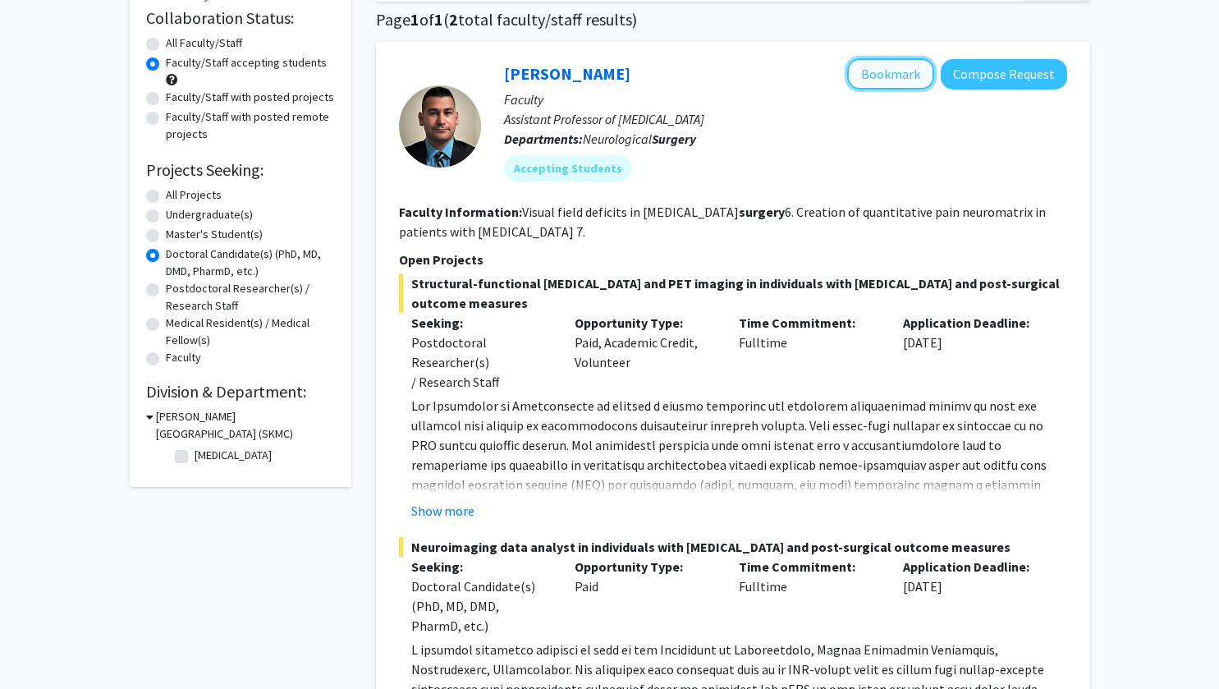
click at [900, 60] on button "Bookmark" at bounding box center [890, 73] width 87 height 31
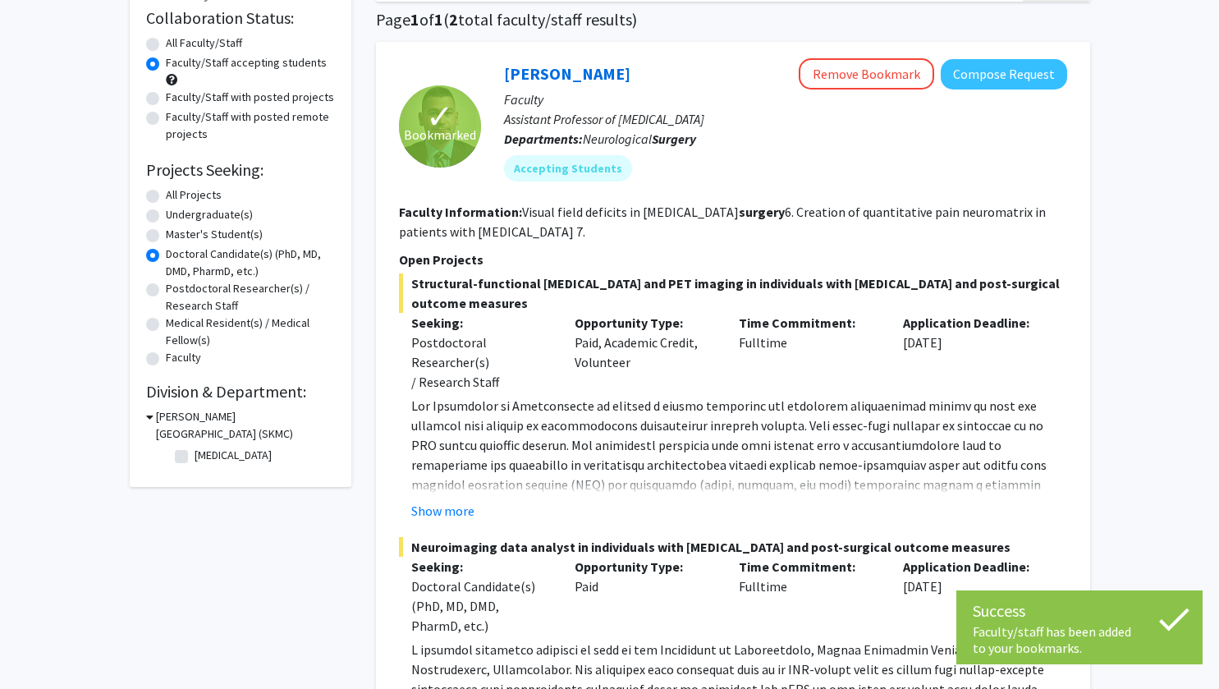
click at [181, 193] on label "All Projects" at bounding box center [194, 194] width 56 height 17
click at [176, 193] on input "All Projects" at bounding box center [171, 191] width 11 height 11
radio input "true"
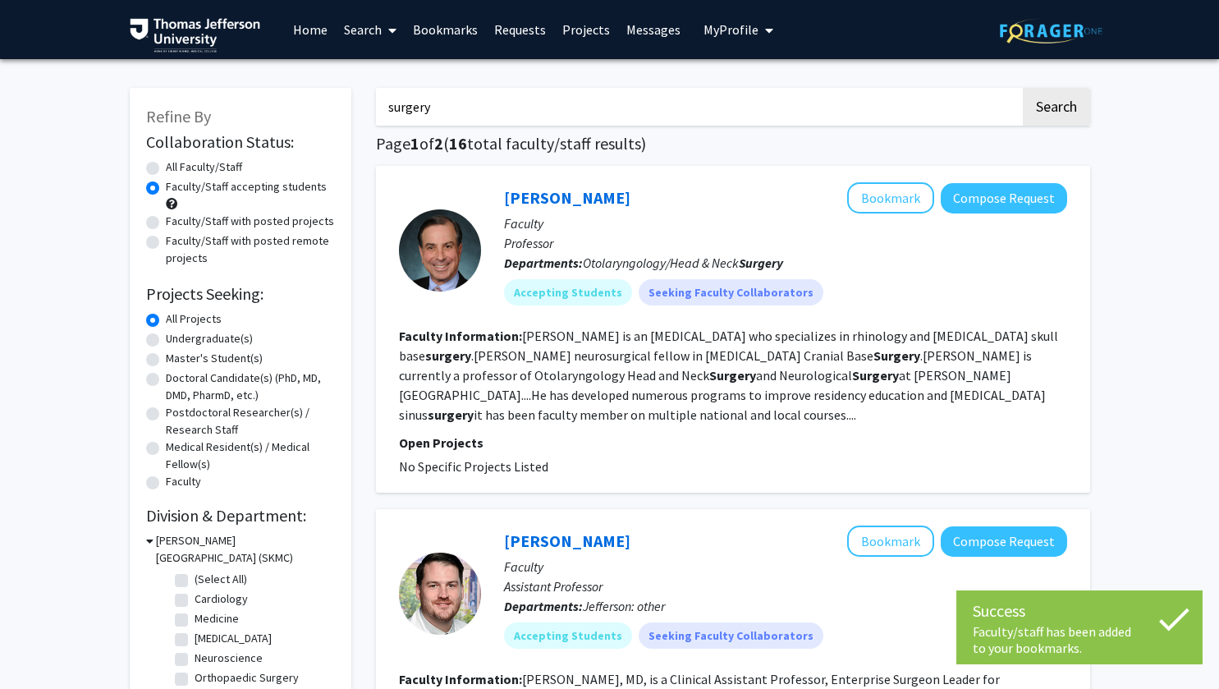
click at [805, 103] on input "surgery" at bounding box center [698, 107] width 644 height 38
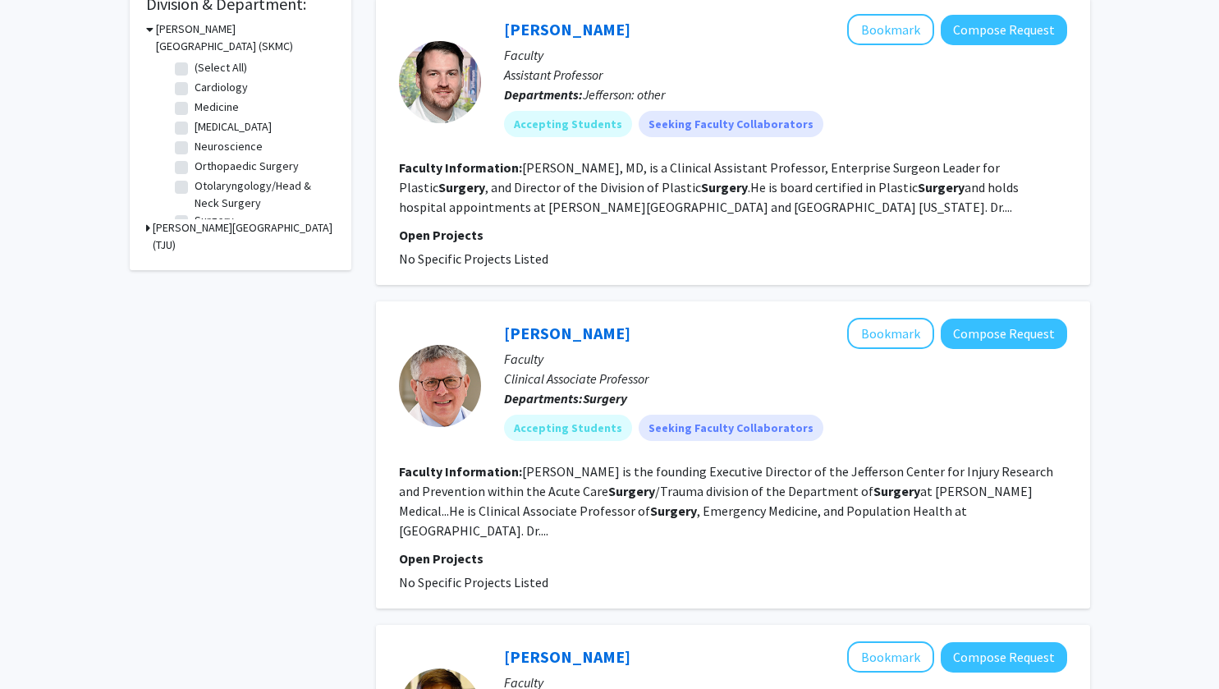
scroll to position [99, 0]
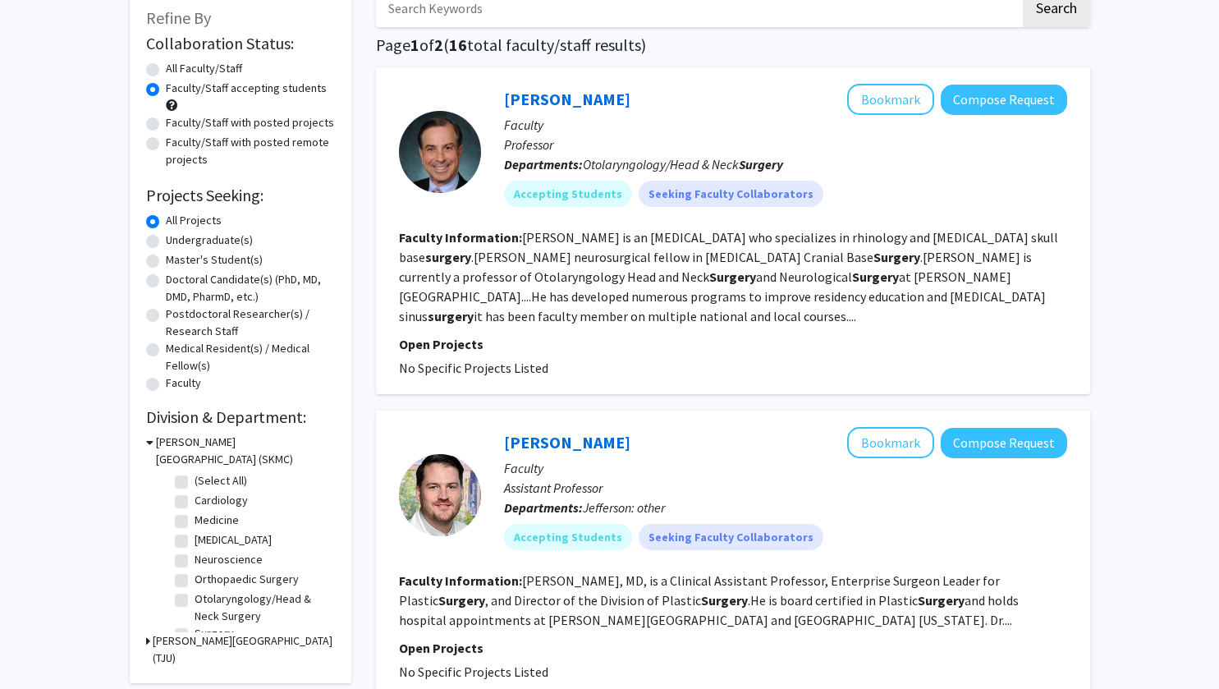
click at [1023, 0] on button "Search" at bounding box center [1056, 8] width 67 height 38
radio input "true"
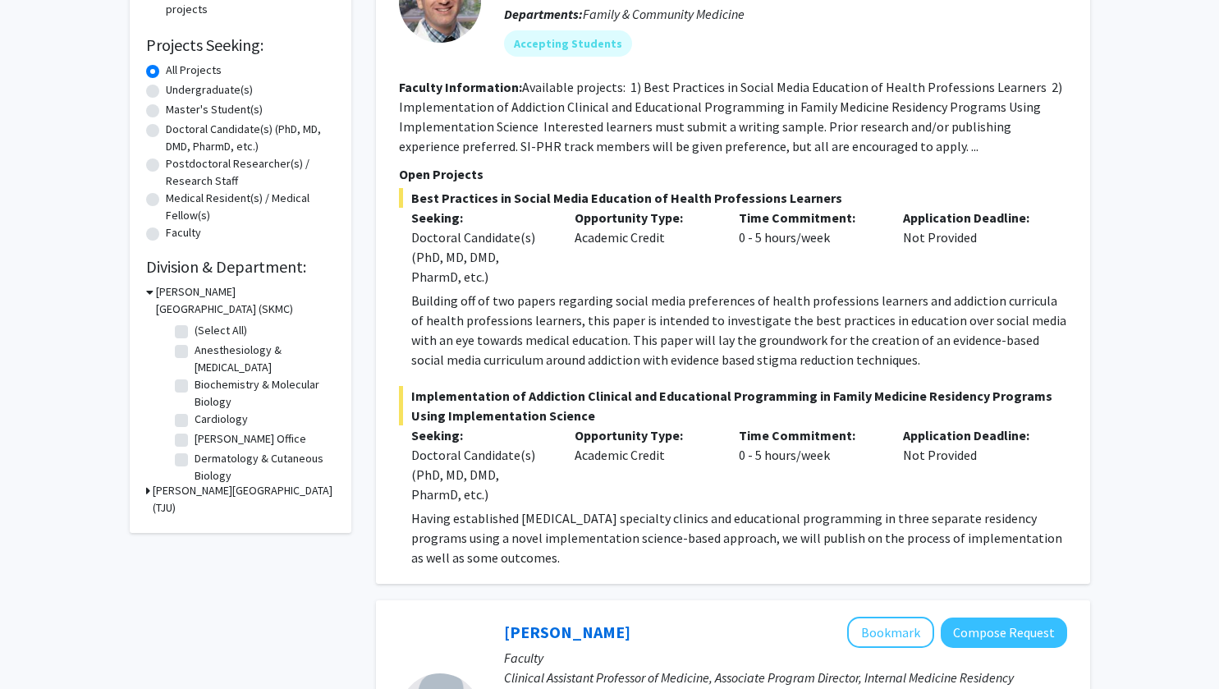
scroll to position [80, 0]
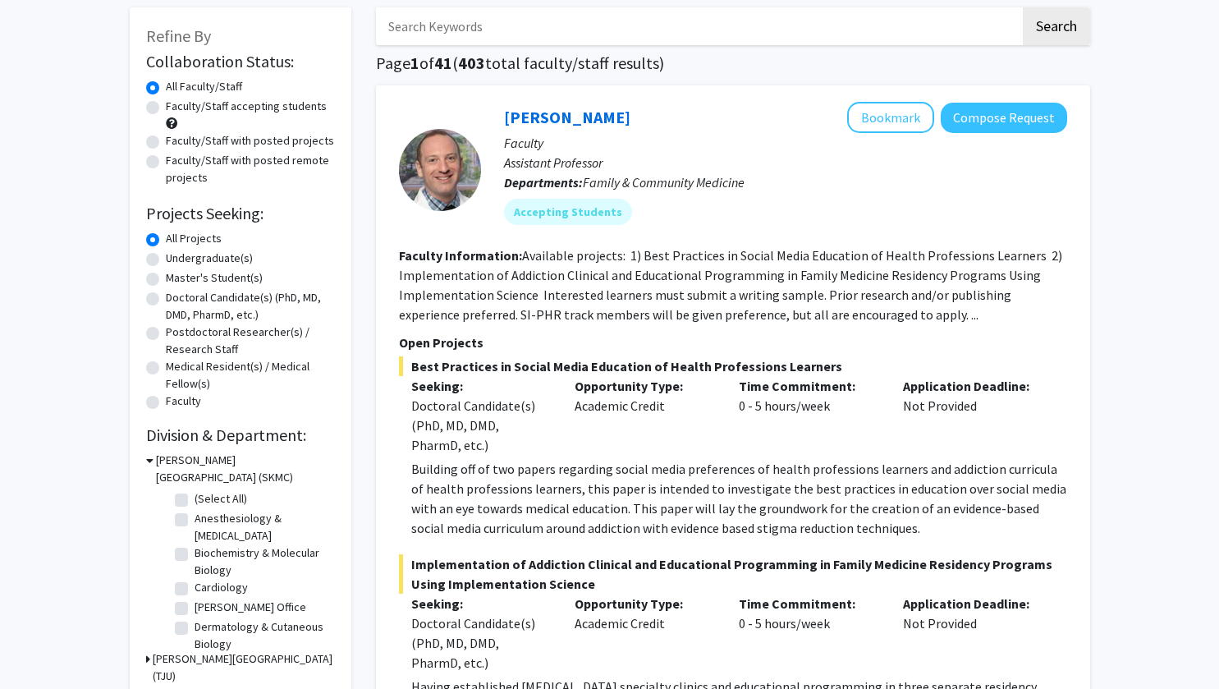
click at [213, 309] on label "Doctoral Candidate(s) (PhD, MD, DMD, PharmD, etc.)" at bounding box center [250, 306] width 169 height 34
click at [176, 300] on input "Doctoral Candidate(s) (PhD, MD, DMD, PharmD, etc.)" at bounding box center [171, 294] width 11 height 11
radio input "true"
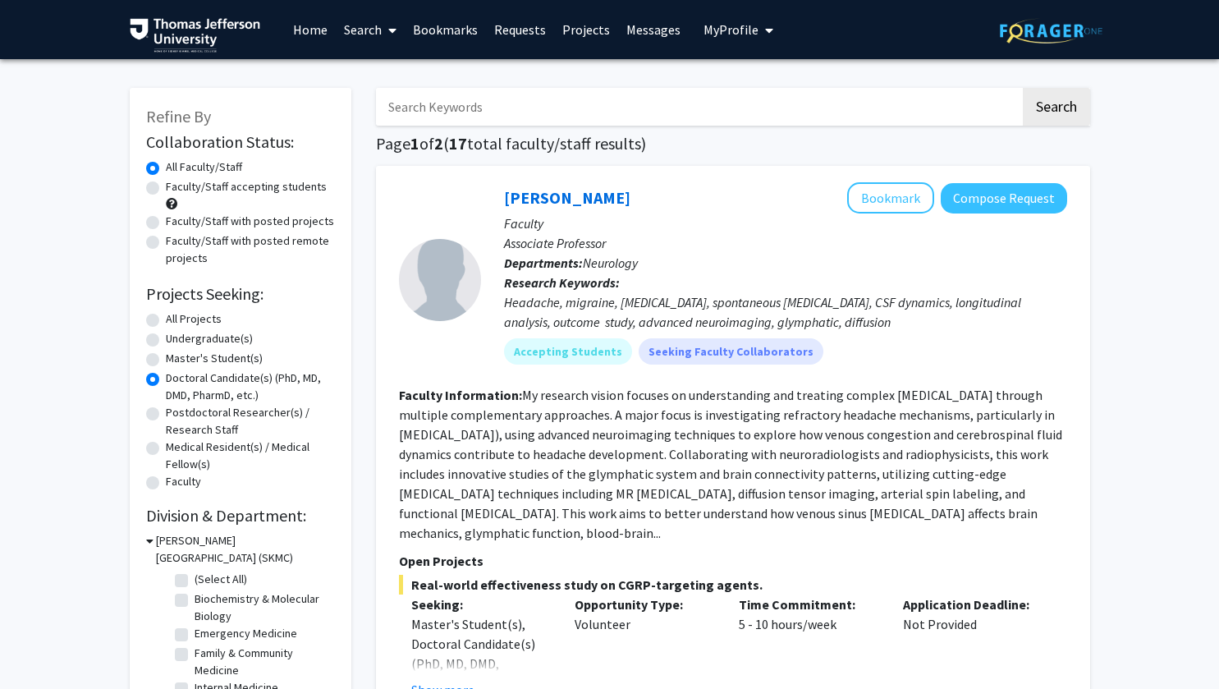
click at [286, 222] on label "Faculty/Staff with posted projects" at bounding box center [250, 221] width 168 height 17
click at [176, 222] on input "Faculty/Staff with posted projects" at bounding box center [171, 218] width 11 height 11
radio input "true"
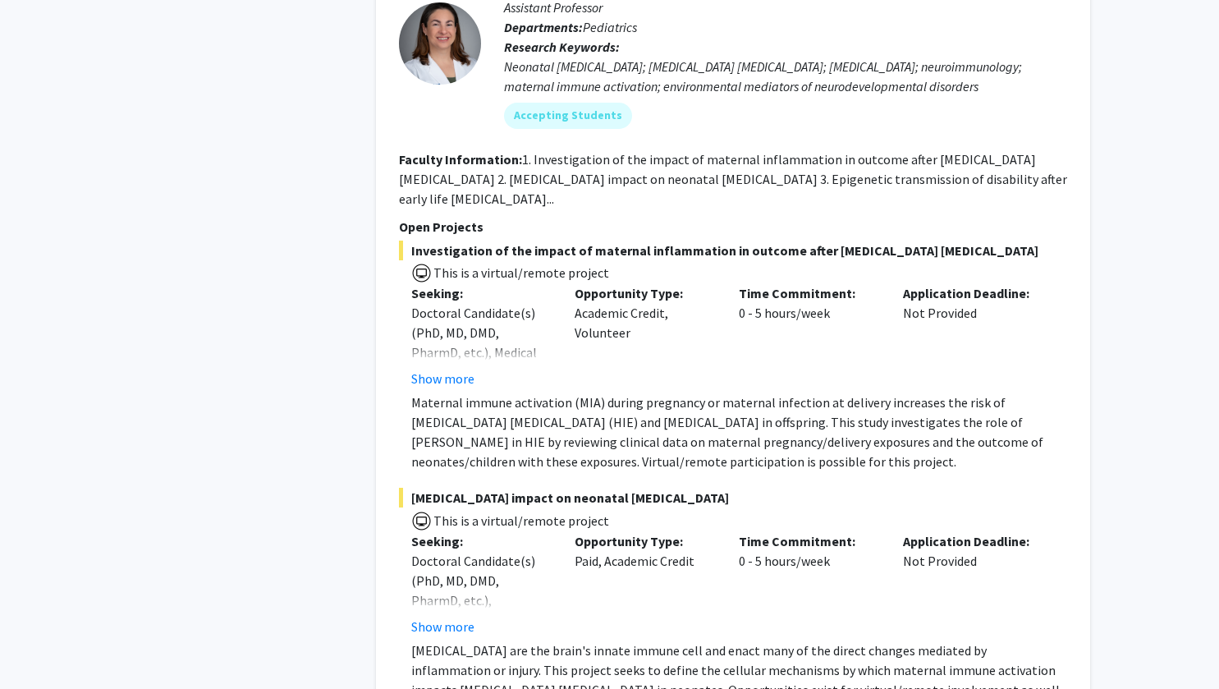
scroll to position [5547, 0]
click at [448, 368] on button "Show more" at bounding box center [442, 378] width 63 height 20
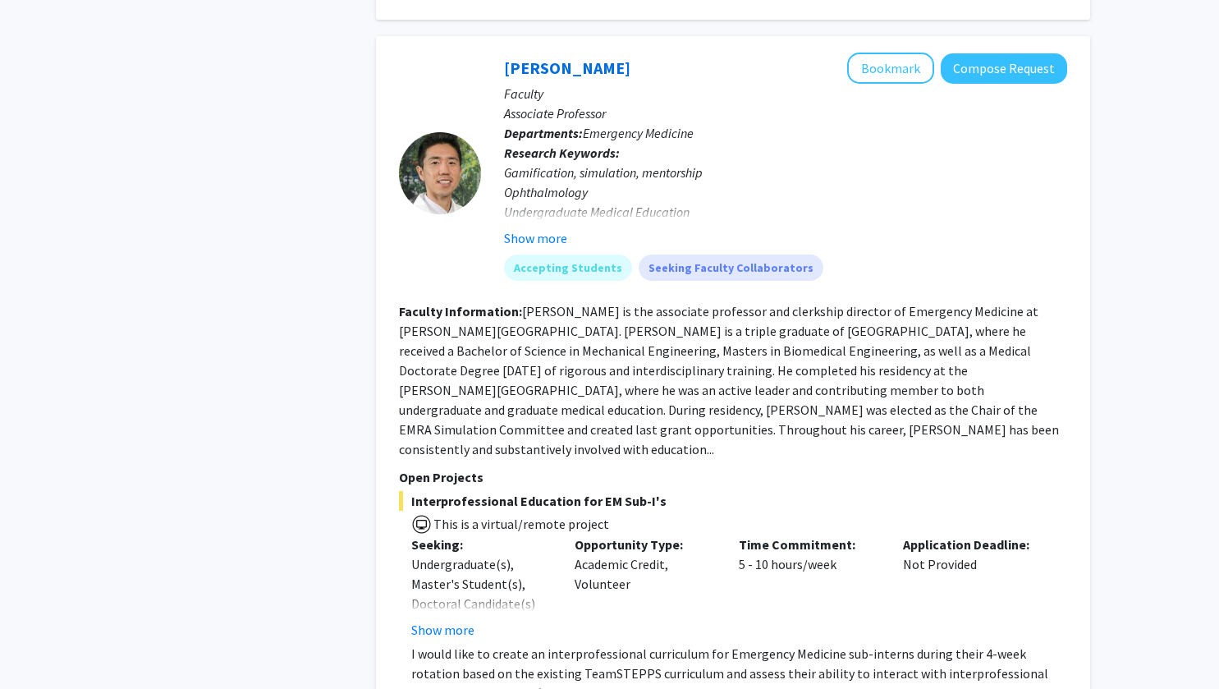
scroll to position [8949, 0]
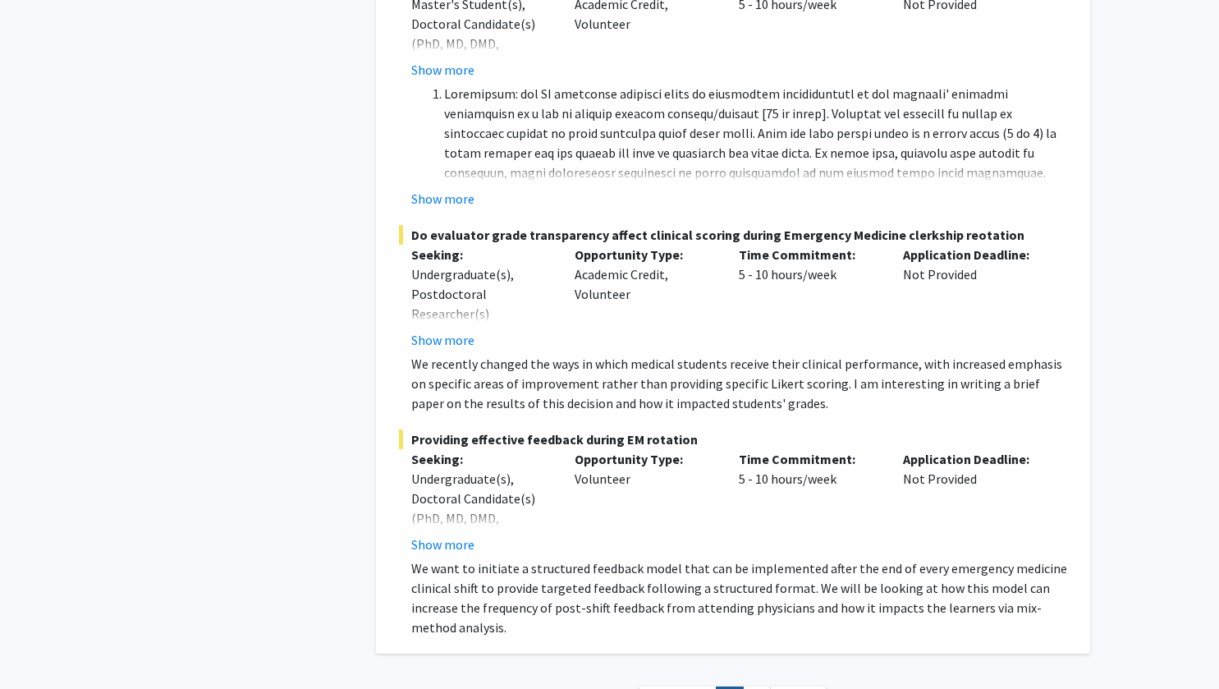
scroll to position [9713, 0]
click at [761, 685] on link "2" at bounding box center [757, 699] width 28 height 29
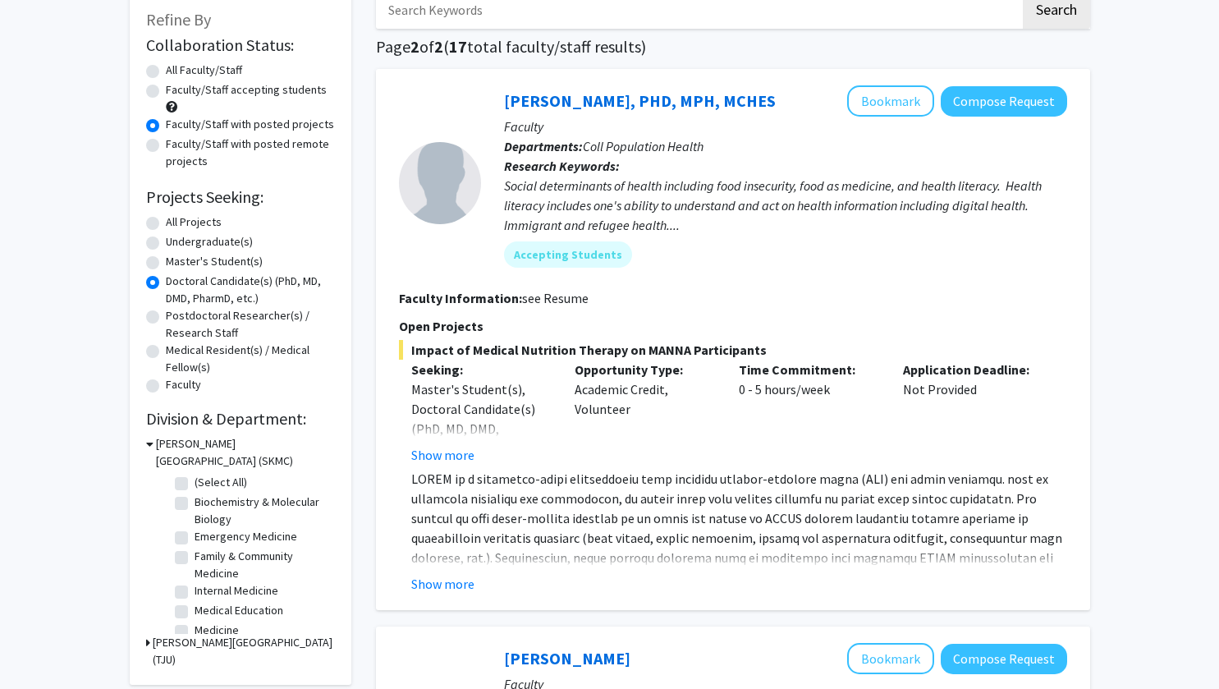
scroll to position [98, 0]
click at [456, 588] on button "Show more" at bounding box center [442, 583] width 63 height 20
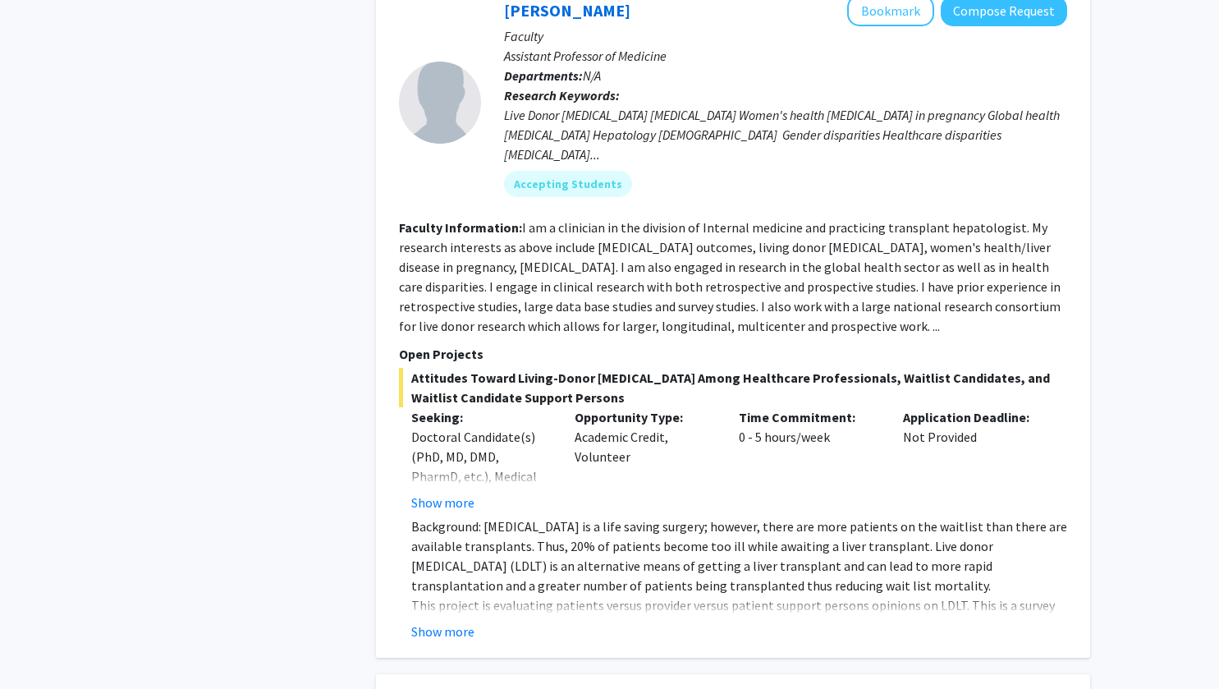
scroll to position [864, 0]
click at [435, 621] on button "Show more" at bounding box center [442, 631] width 63 height 20
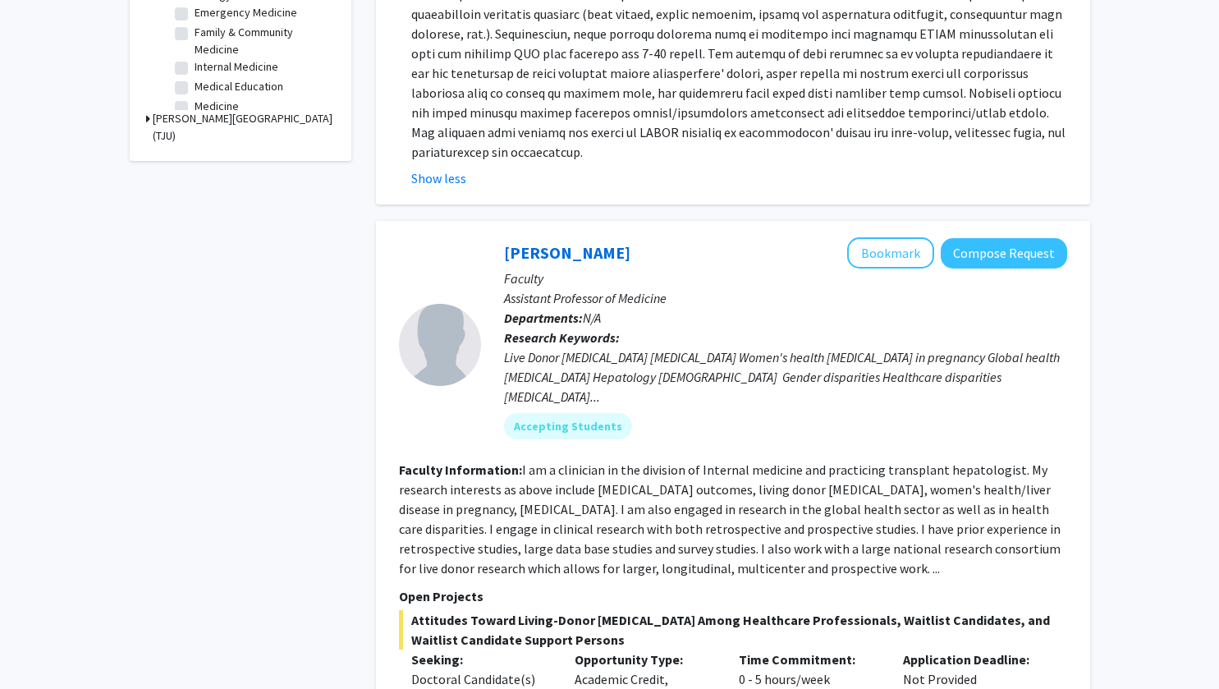
scroll to position [616, 0]
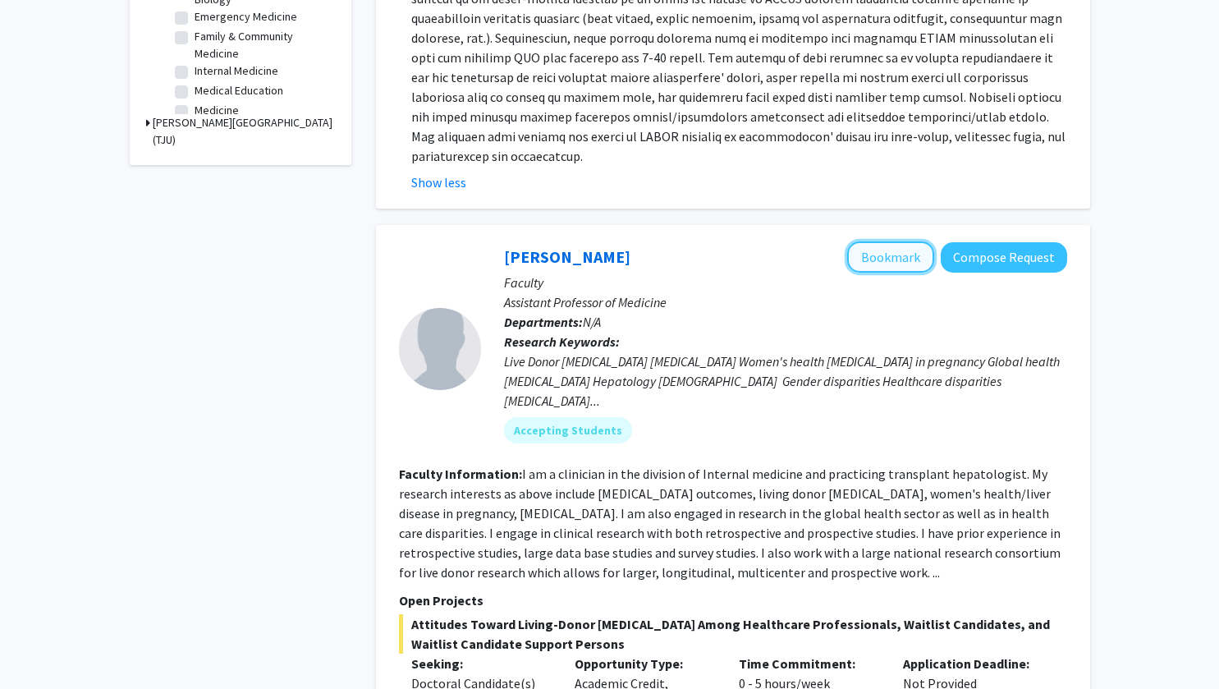
click at [910, 250] on button "Bookmark" at bounding box center [890, 256] width 87 height 31
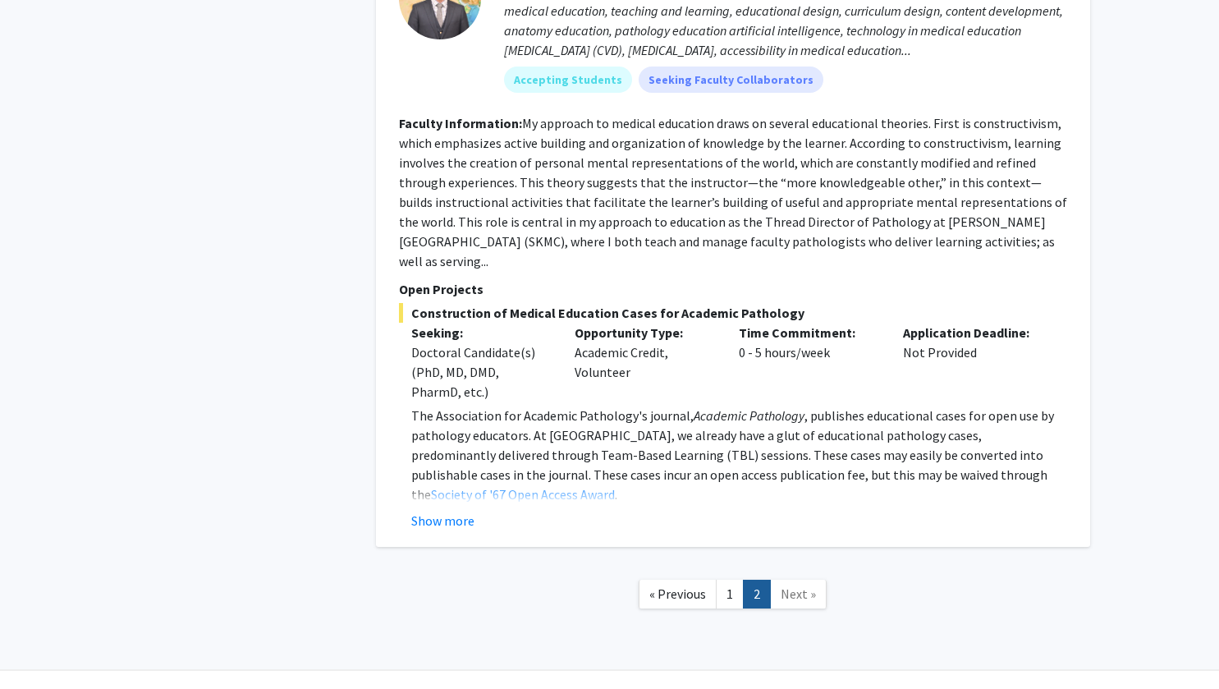
scroll to position [4115, 0]
